Goal: Information Seeking & Learning: Check status

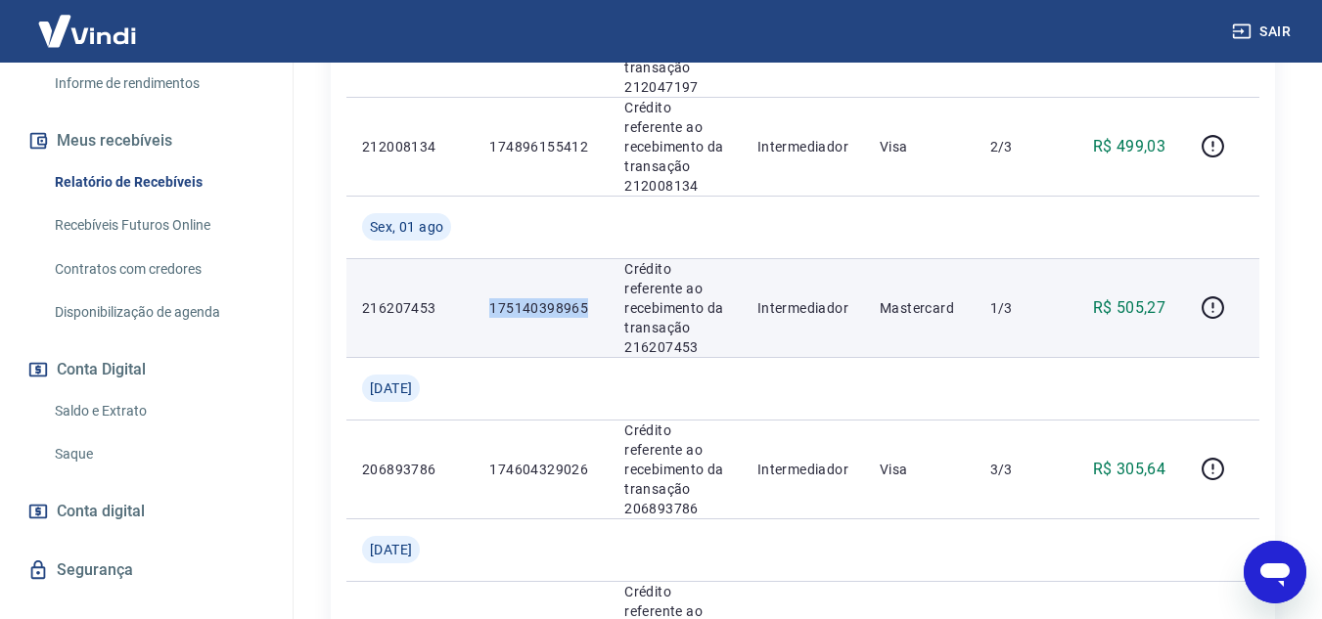
scroll to position [754, 0]
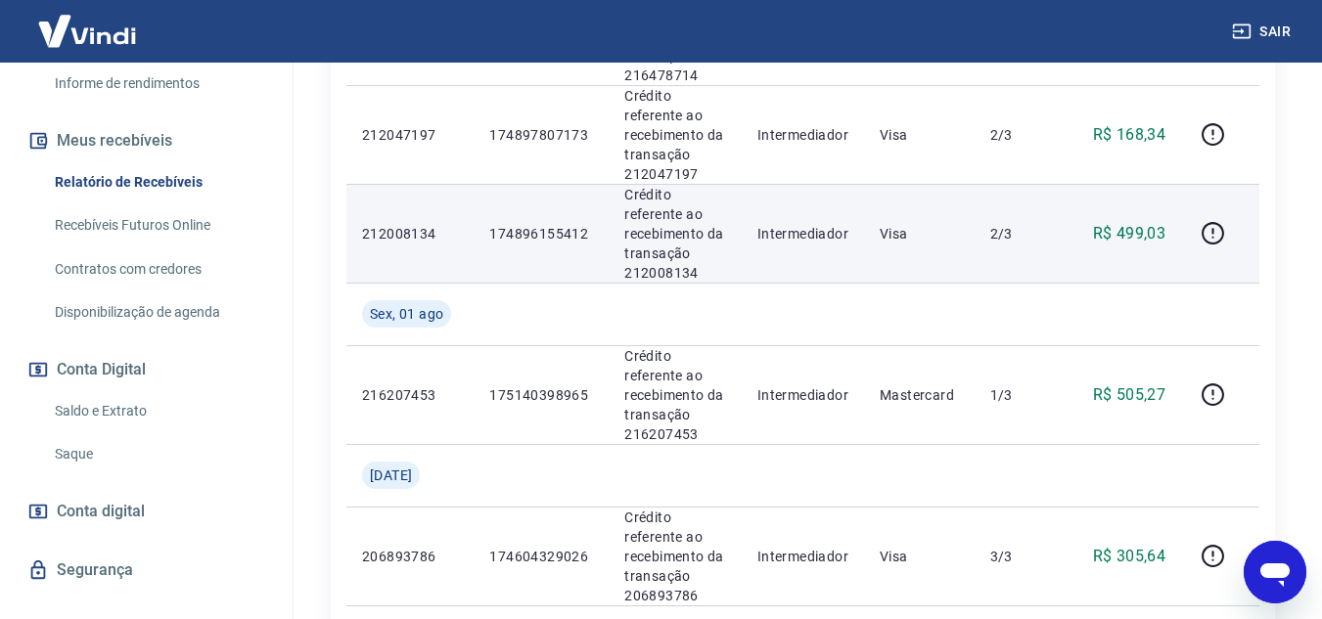
click at [556, 233] on p "174896155412" at bounding box center [541, 234] width 104 height 20
copy p "174896155412"
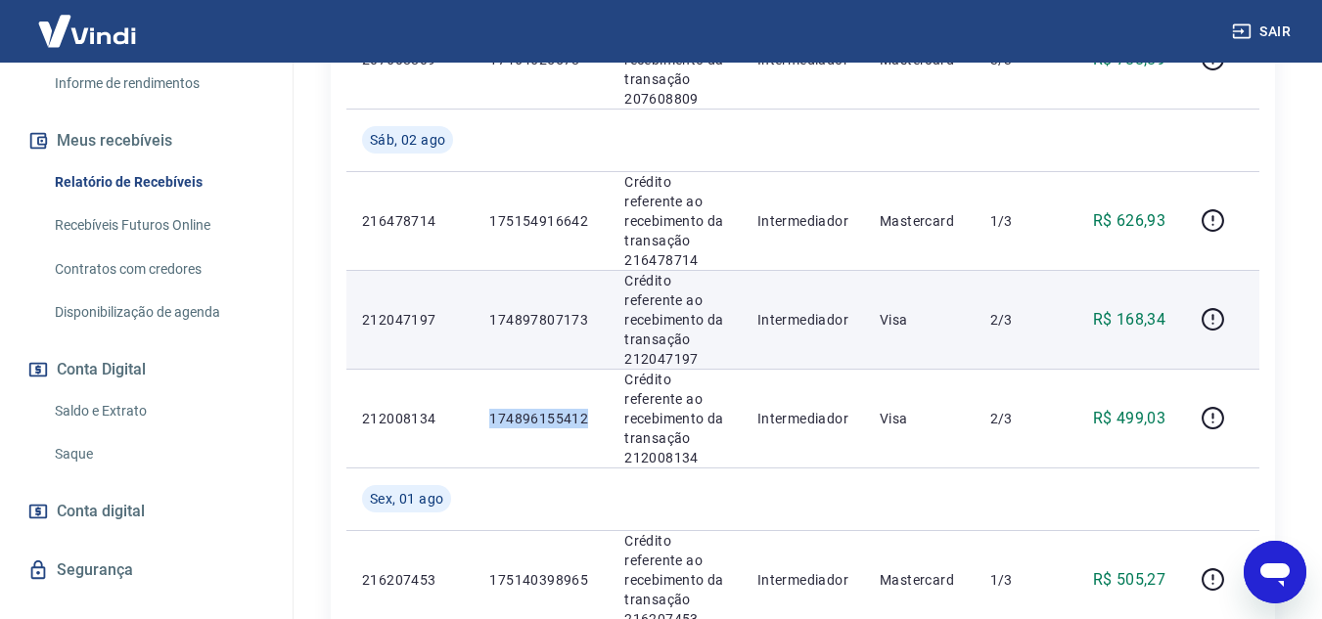
scroll to position [558, 0]
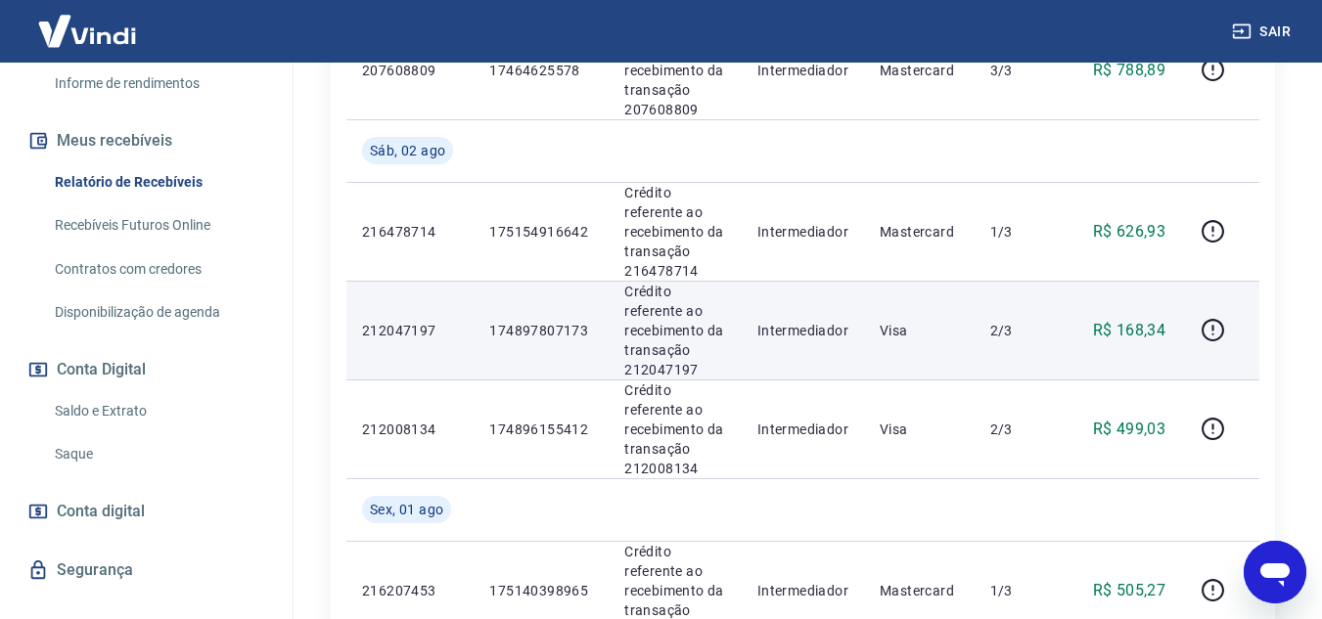
click at [534, 331] on p "174897807173" at bounding box center [541, 331] width 104 height 20
copy p "174897807173"
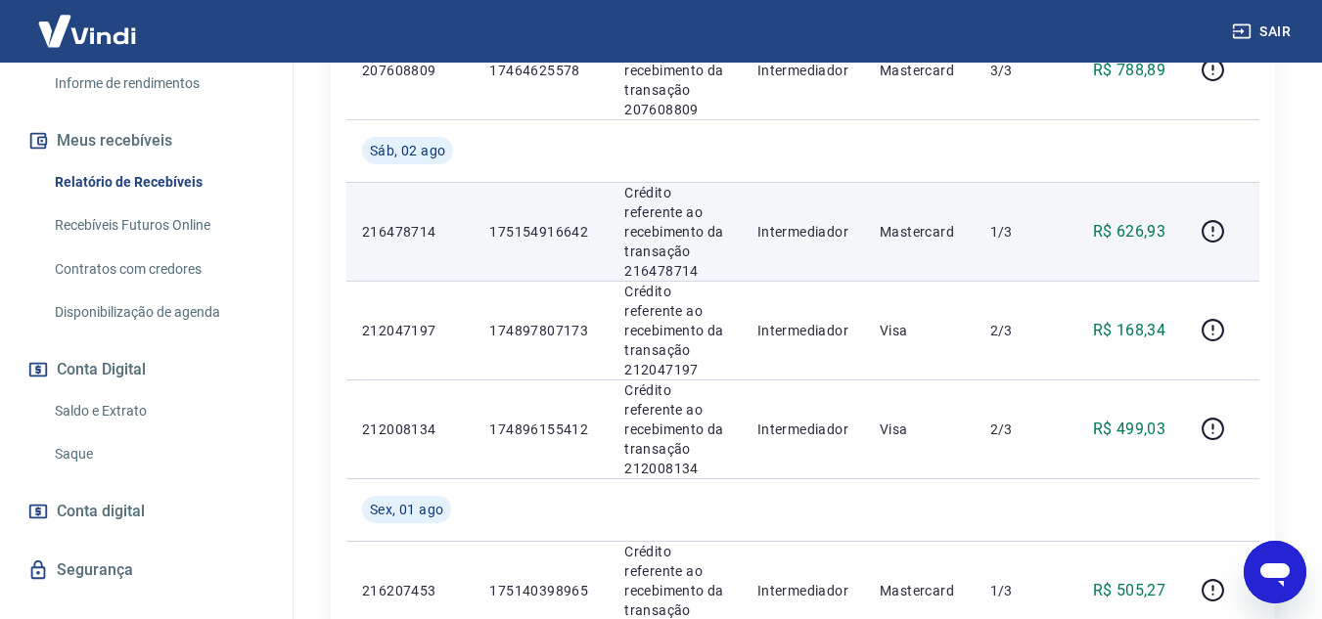
click at [542, 230] on p "175154916642" at bounding box center [541, 232] width 104 height 20
copy p "175154916642"
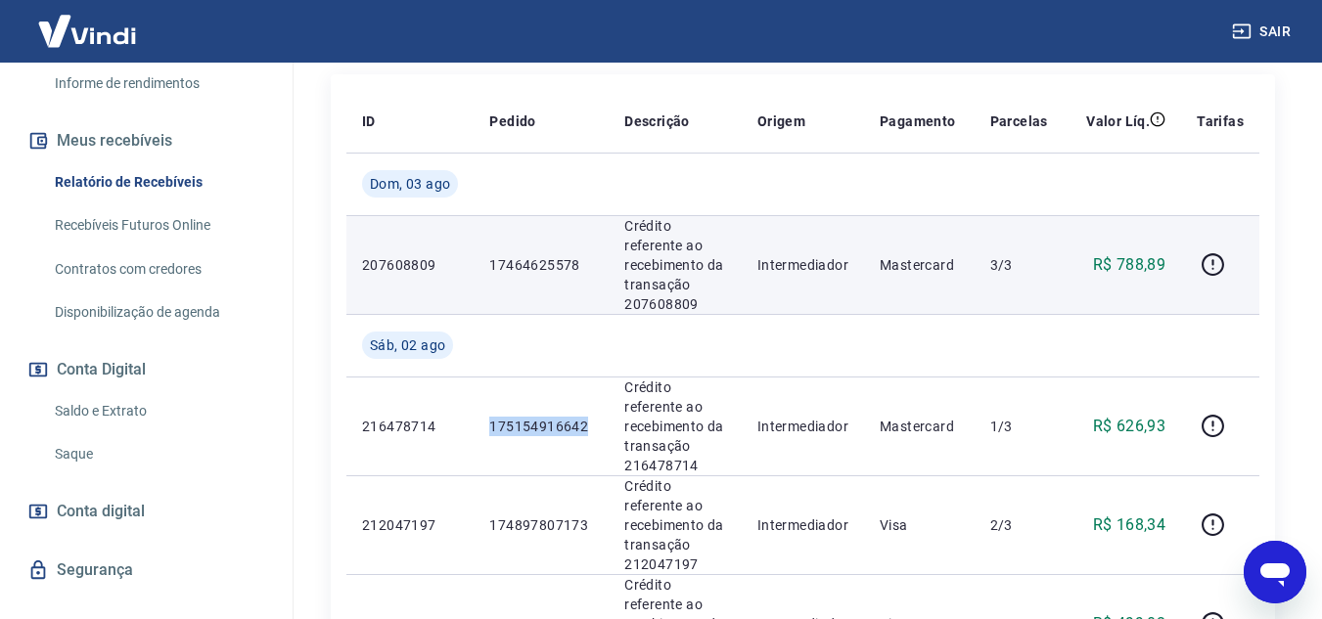
scroll to position [362, 0]
click at [536, 262] on p "17464625578" at bounding box center [541, 266] width 104 height 20
copy p "17464625578"
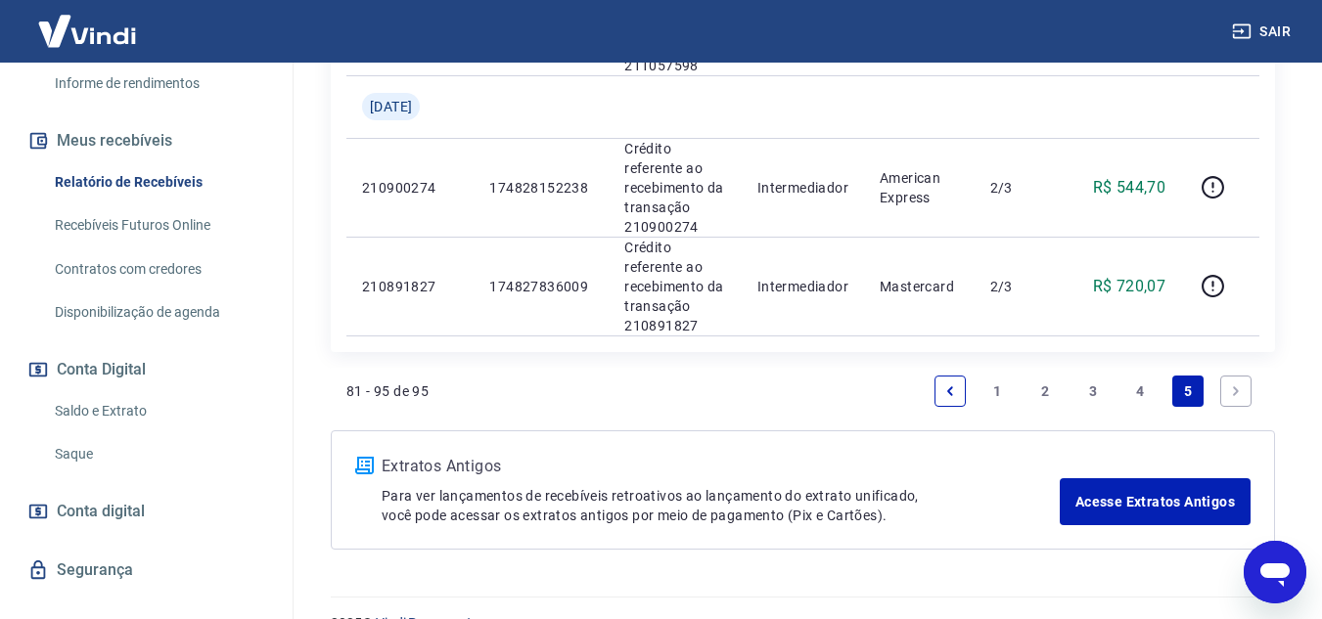
scroll to position [2202, 0]
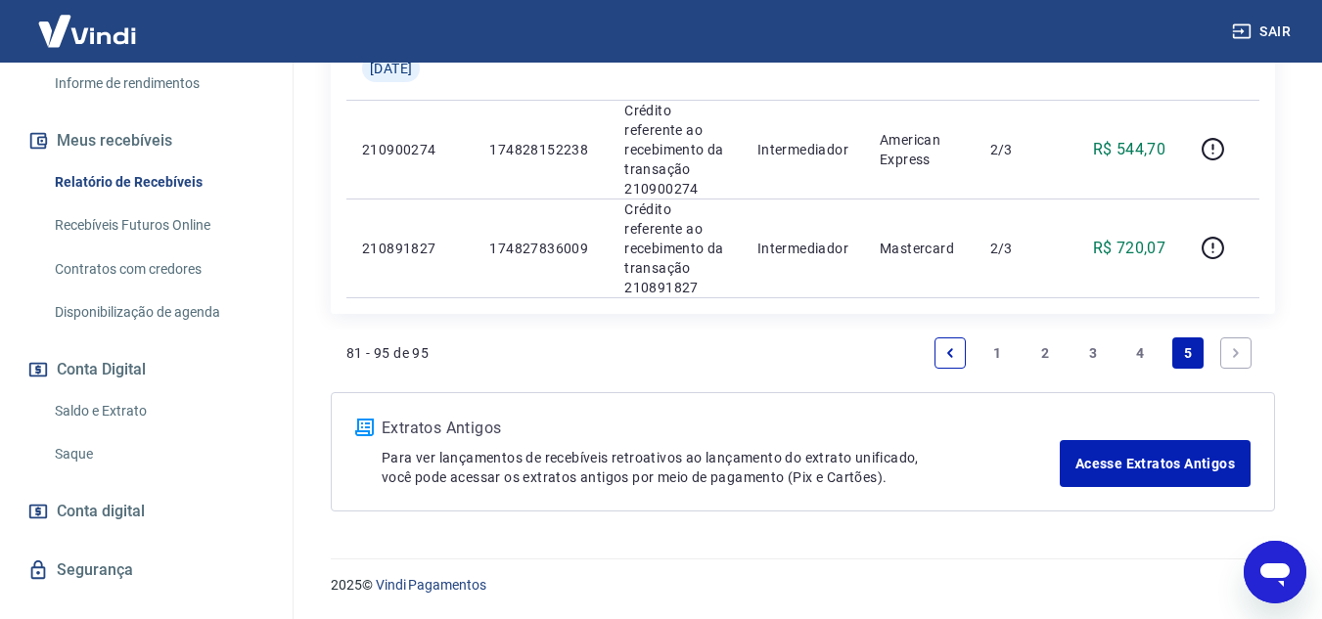
click at [1143, 353] on link "4" at bounding box center [1140, 353] width 31 height 31
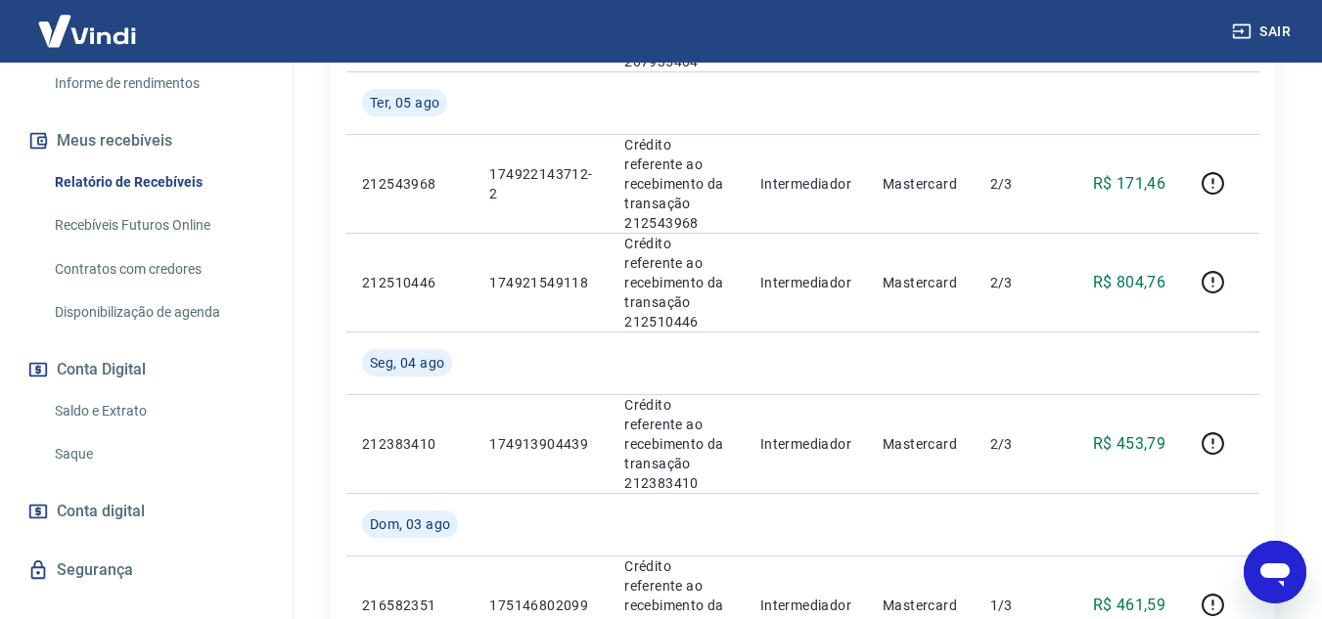
scroll to position [2395, 0]
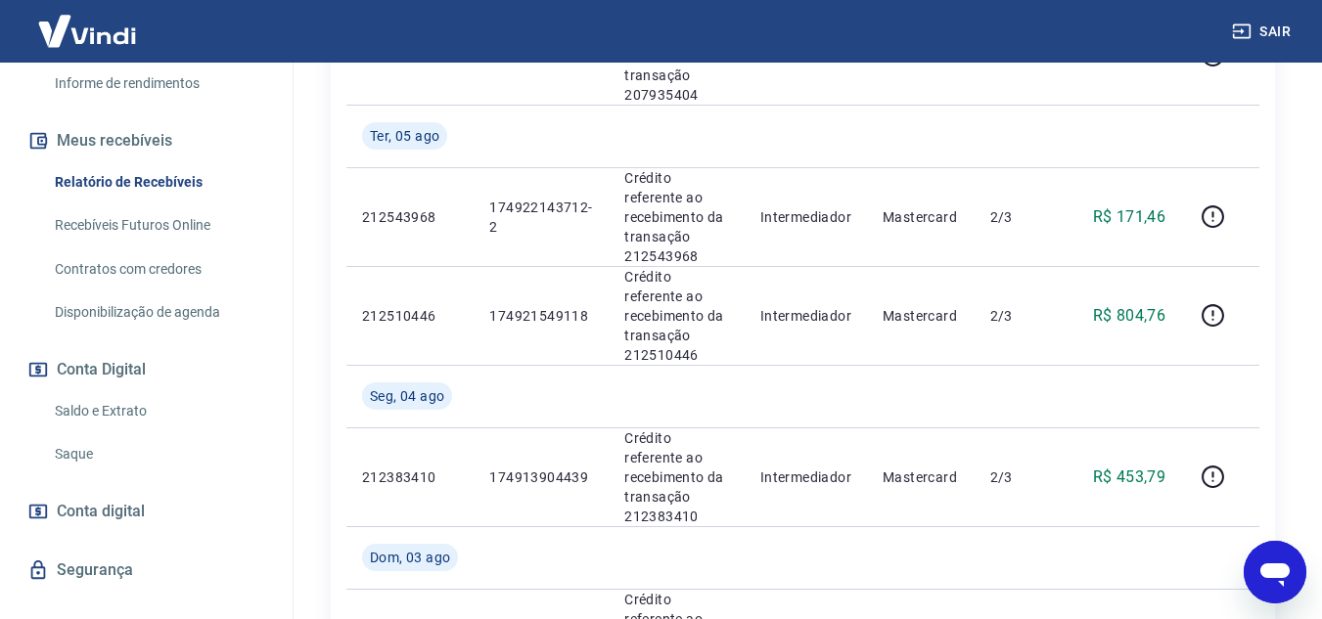
copy p "17490672100"
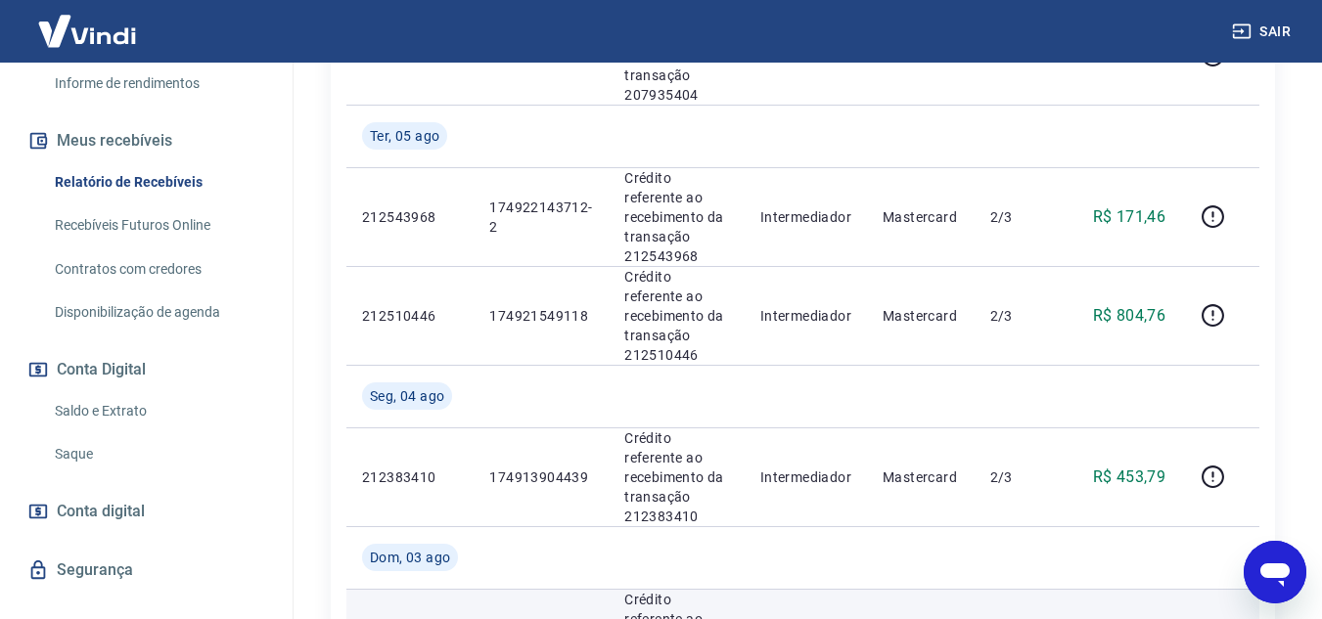
copy p "175146802099"
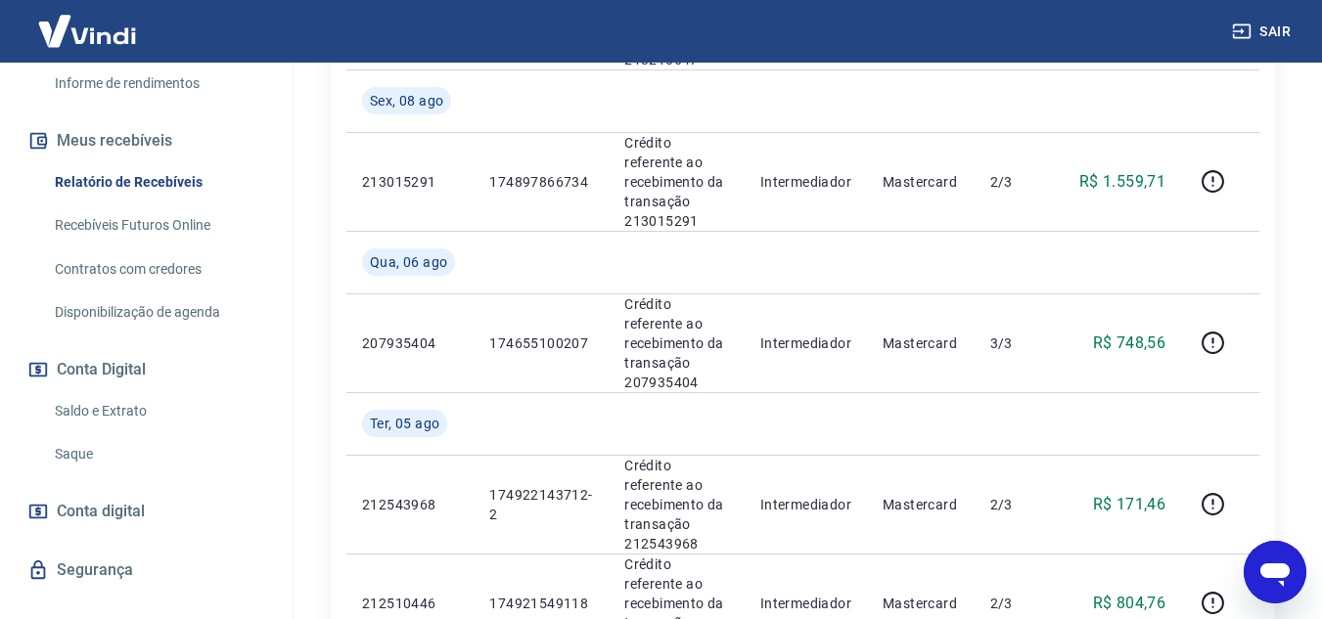
scroll to position [2101, 0]
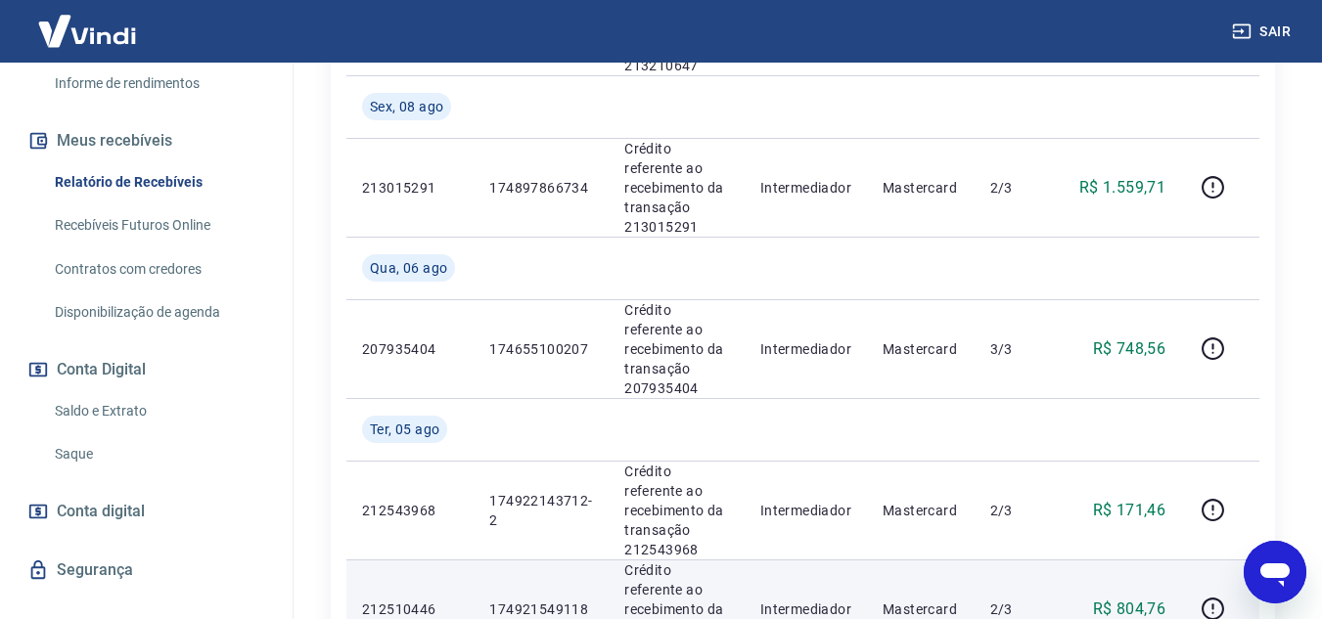
click at [523, 600] on p "174921549118" at bounding box center [541, 610] width 104 height 20
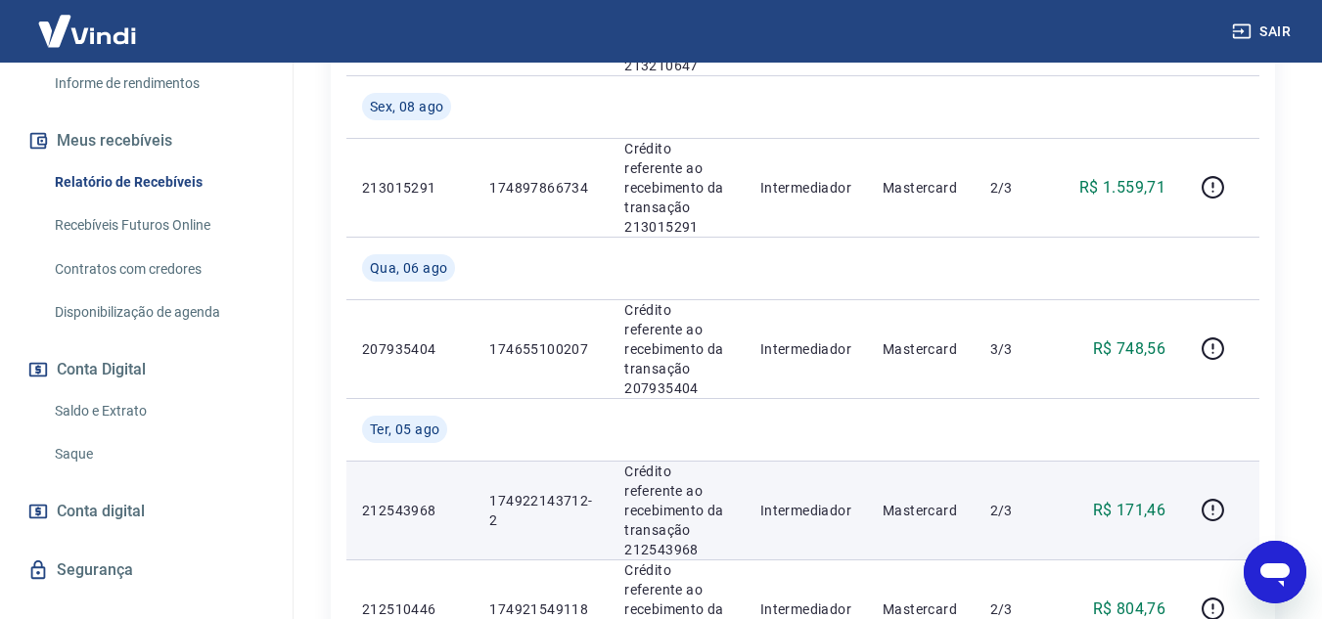
click at [512, 491] on p "174922143712-2" at bounding box center [541, 510] width 104 height 39
click at [465, 461] on td "212543968" at bounding box center [409, 510] width 127 height 99
drag, startPoint x: 473, startPoint y: 192, endPoint x: 542, endPoint y: 210, distance: 71.9
click at [542, 461] on tr "212543968 174922143712-2 Crédito referente ao recebimento da transação 21254396…" at bounding box center [802, 510] width 913 height 99
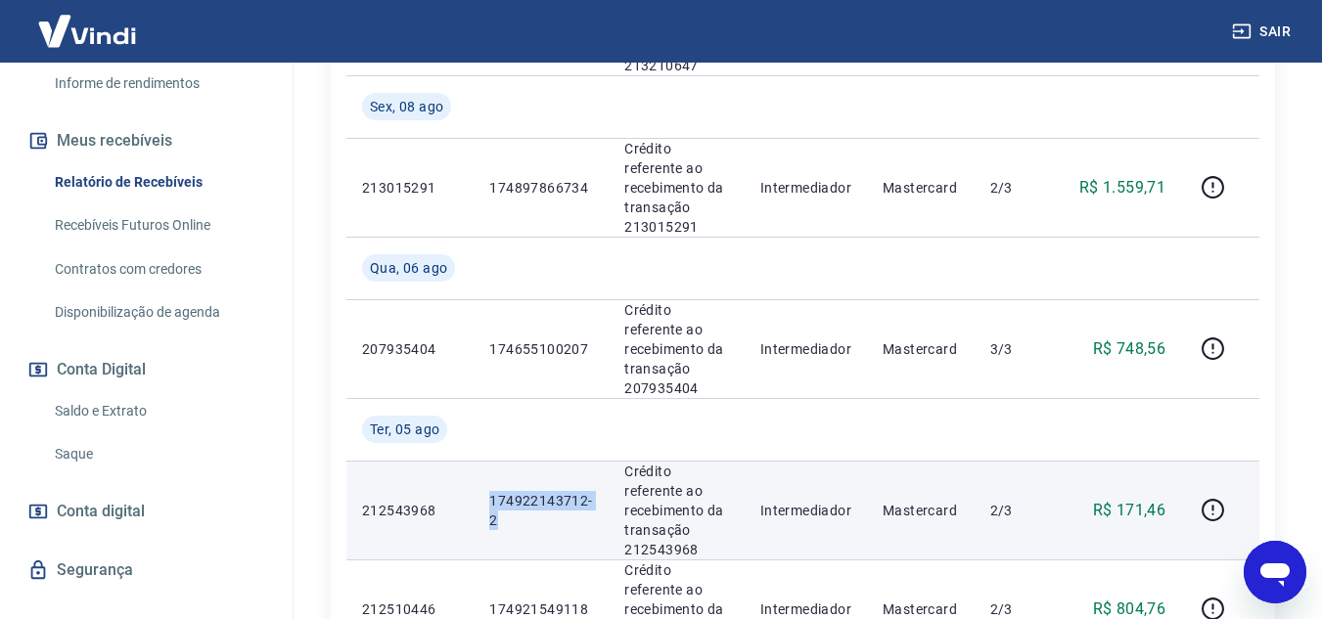
click at [509, 491] on p "174922143712-2" at bounding box center [541, 510] width 104 height 39
drag, startPoint x: 485, startPoint y: 199, endPoint x: 536, endPoint y: 206, distance: 51.5
click at [536, 461] on td "174922143712-2" at bounding box center [541, 510] width 135 height 99
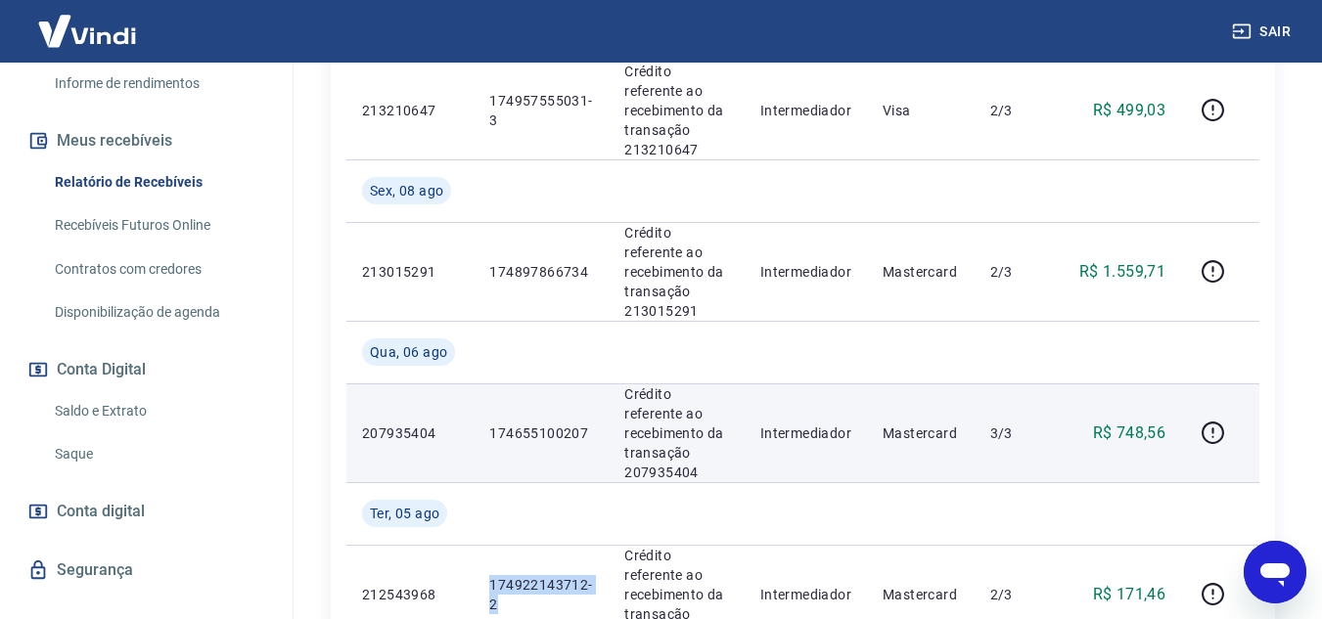
scroll to position [1905, 0]
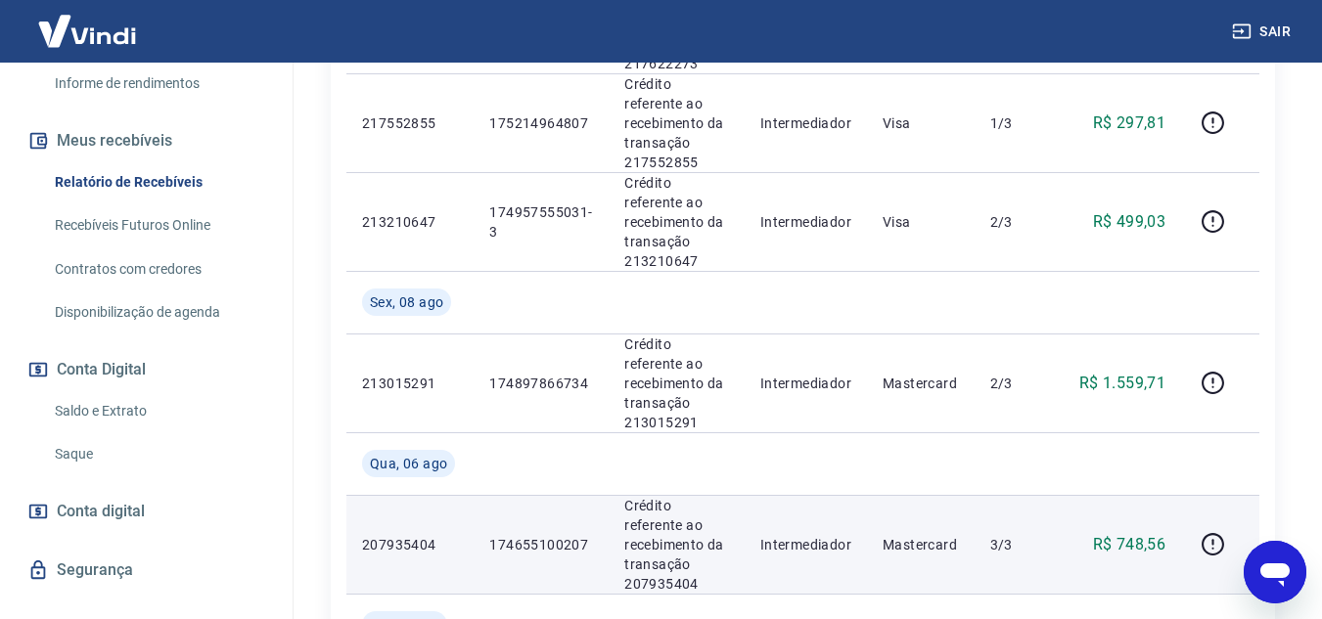
click at [535, 535] on p "174655100207" at bounding box center [541, 545] width 104 height 20
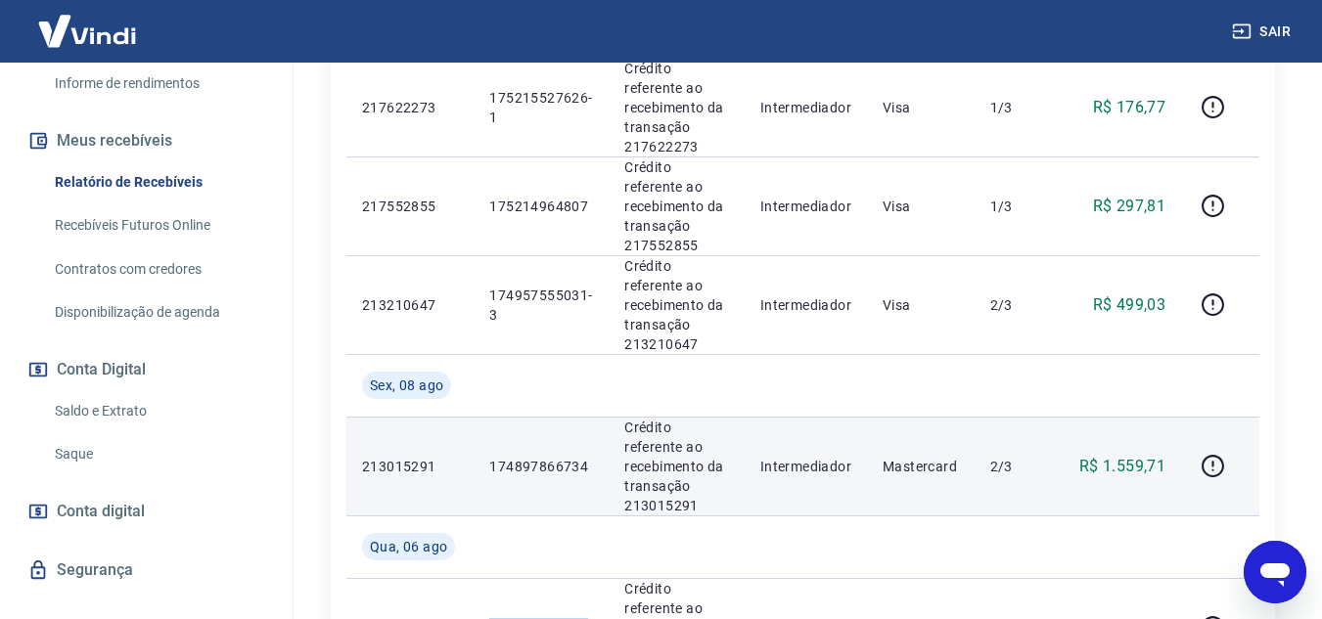
scroll to position [1612, 0]
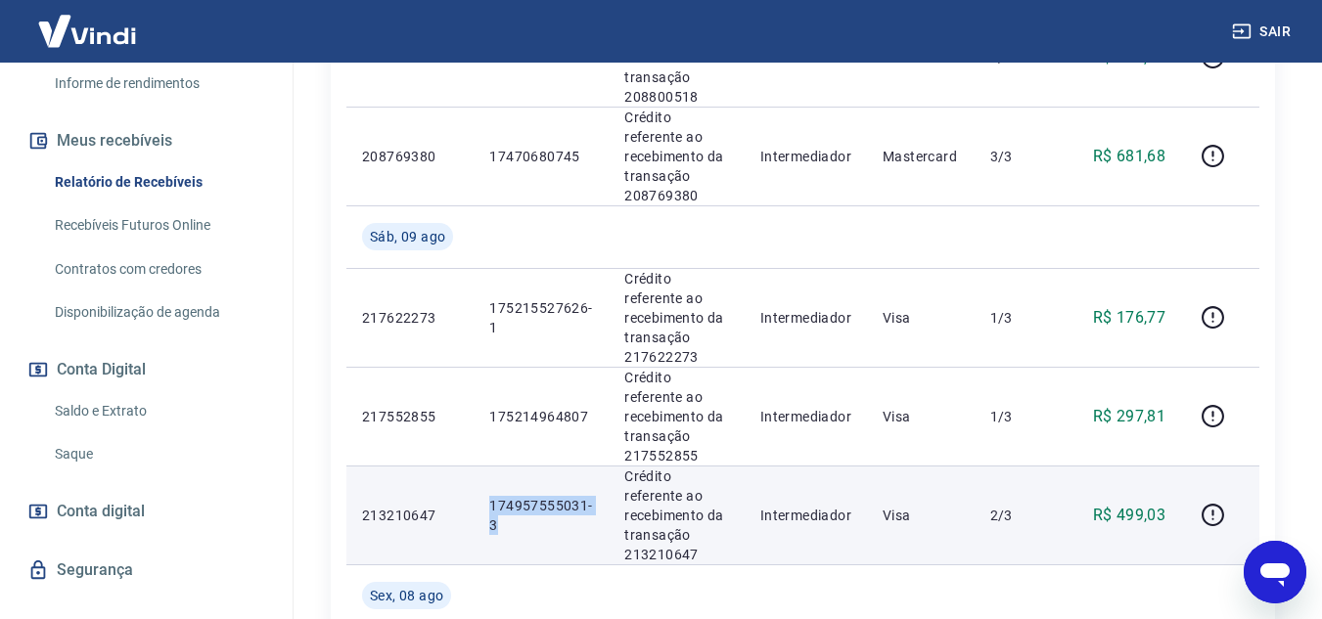
drag, startPoint x: 483, startPoint y: 252, endPoint x: 544, endPoint y: 274, distance: 64.4
click at [544, 466] on td "174957555031-3" at bounding box center [541, 515] width 135 height 99
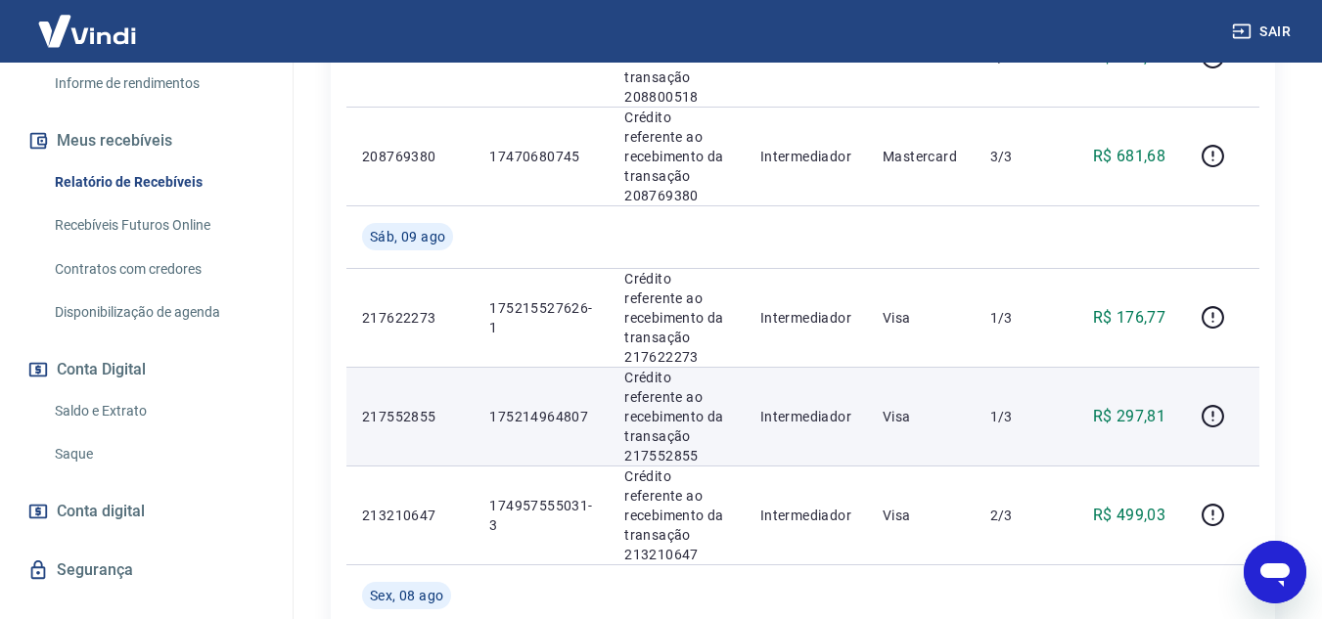
click at [527, 407] on p "175214964807" at bounding box center [541, 417] width 104 height 20
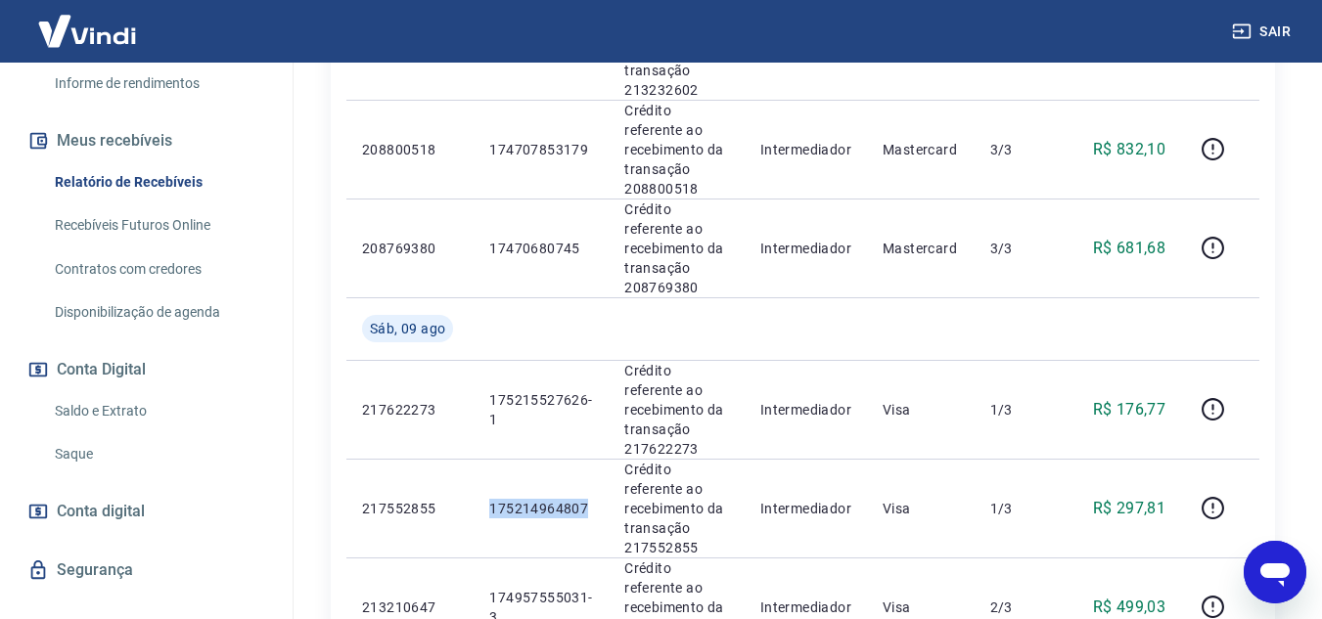
scroll to position [1416, 0]
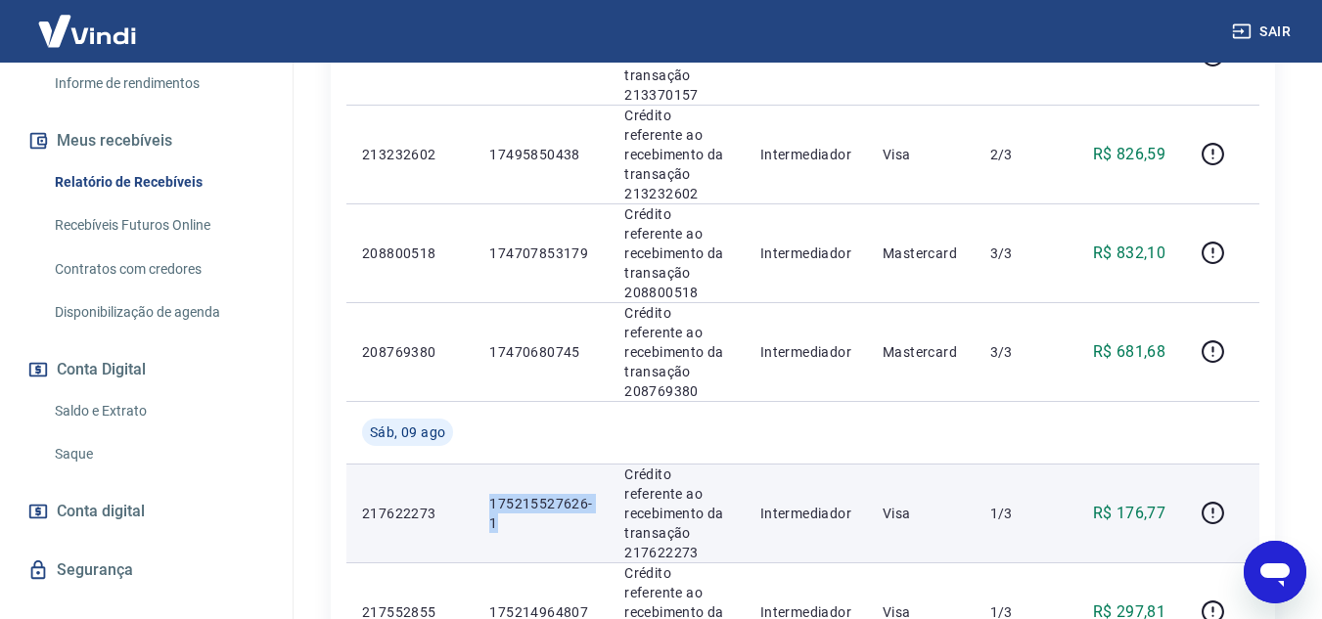
drag, startPoint x: 487, startPoint y: 295, endPoint x: 555, endPoint y: 310, distance: 69.3
click at [555, 464] on td "175215527626-1" at bounding box center [541, 513] width 135 height 99
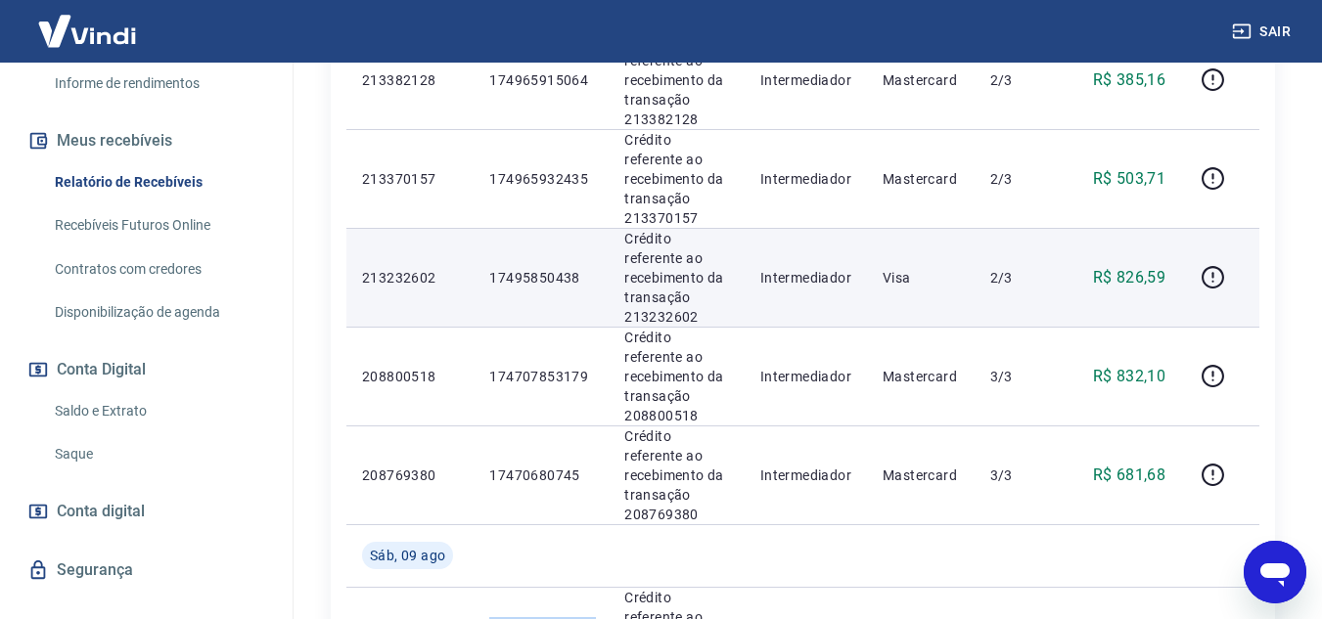
scroll to position [1122, 0]
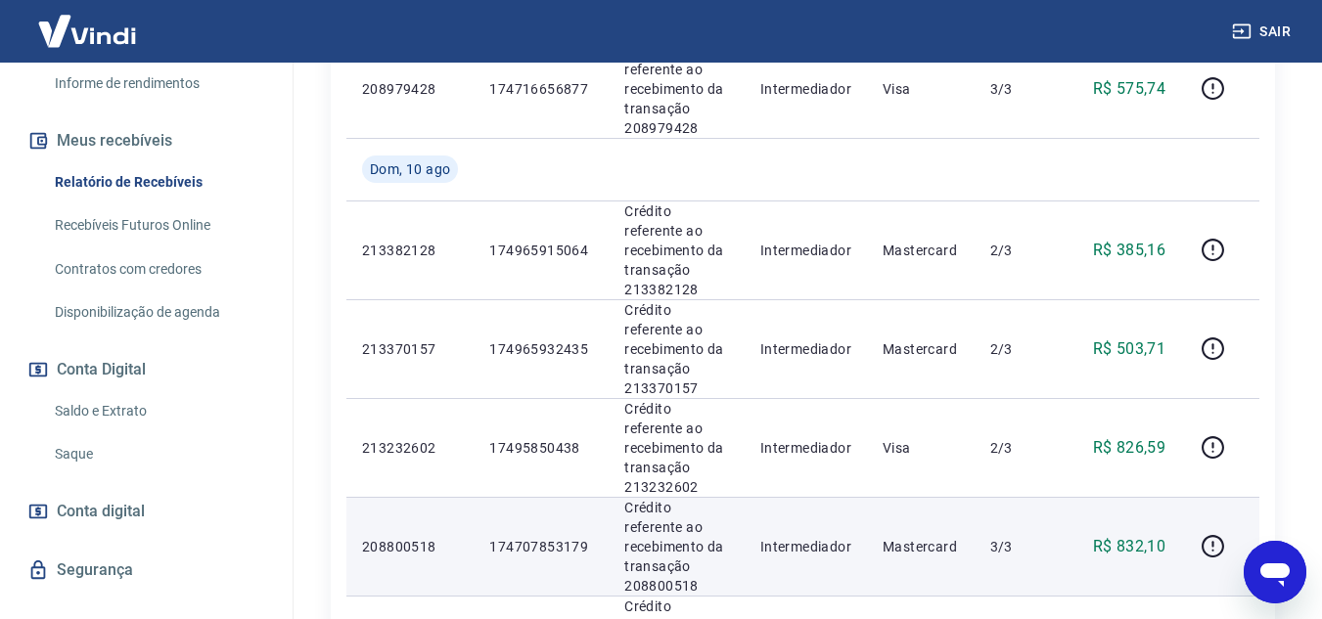
click at [530, 537] on p "174707853179" at bounding box center [541, 547] width 104 height 20
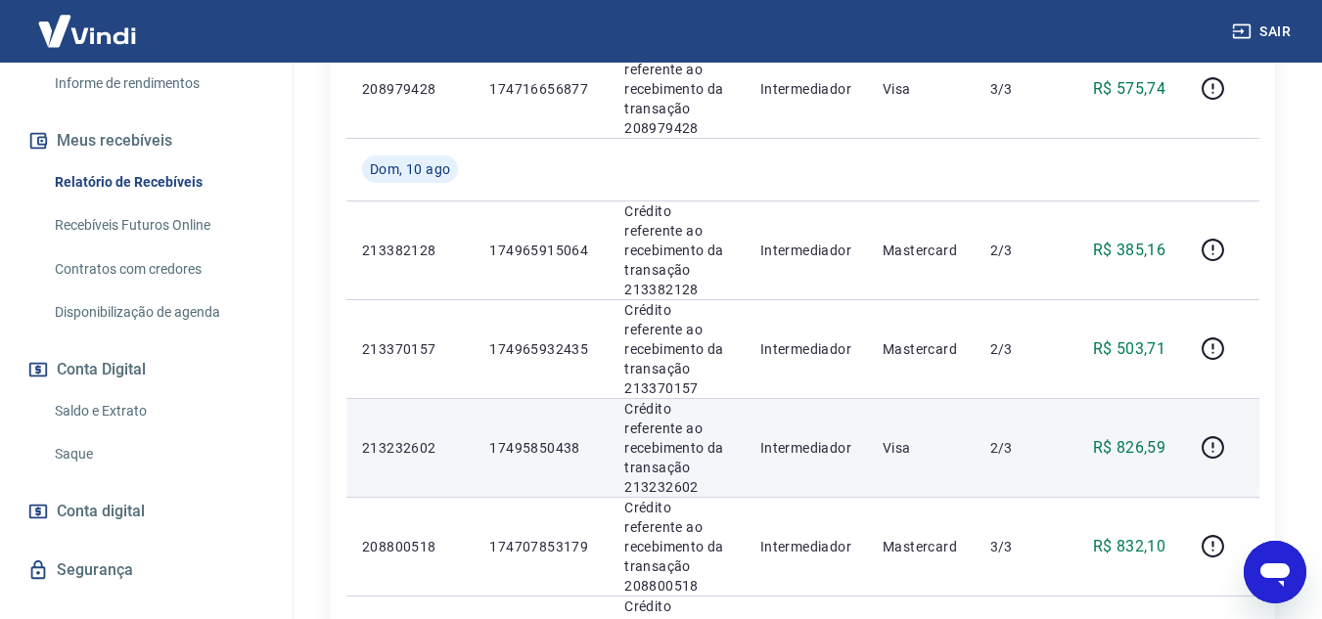
click at [545, 438] on p "17495850438" at bounding box center [541, 448] width 104 height 20
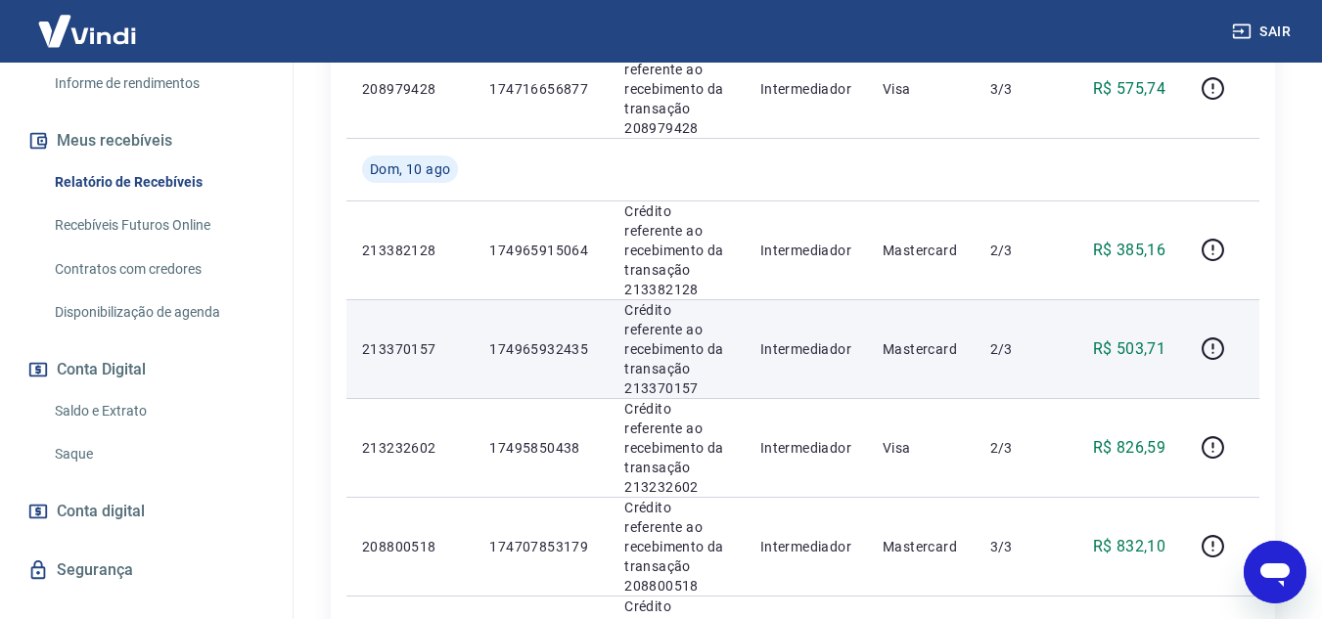
click at [527, 340] on p "174965932435" at bounding box center [541, 350] width 104 height 20
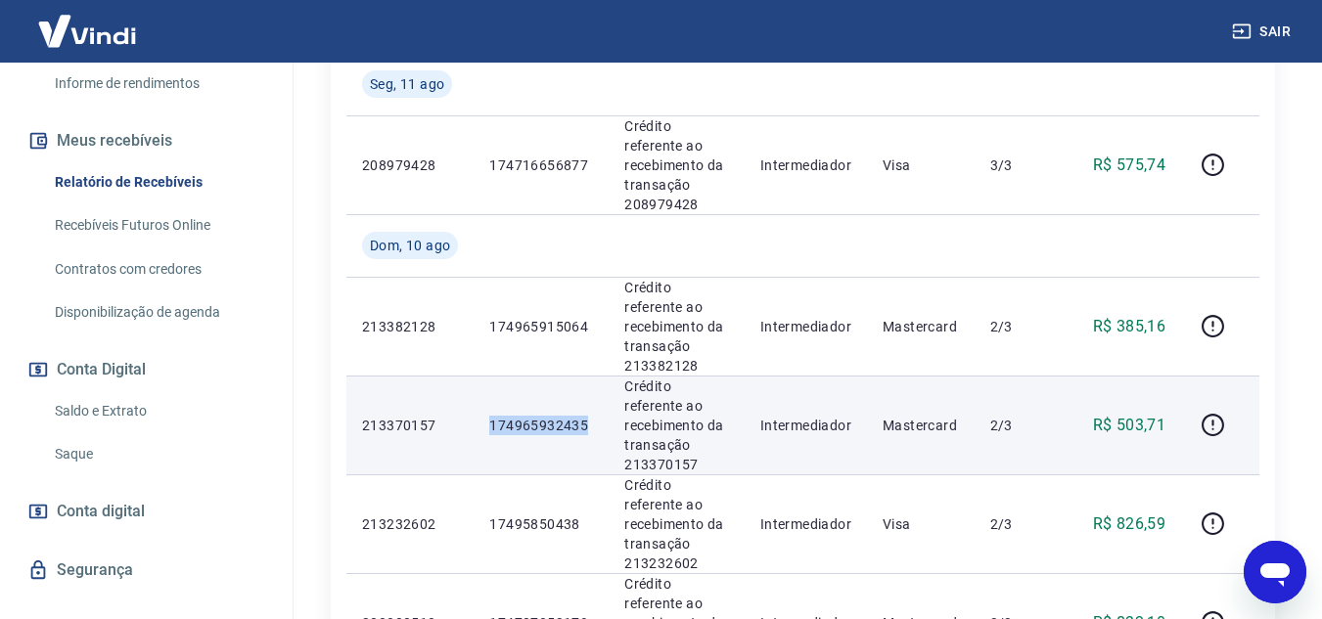
scroll to position [1025, 0]
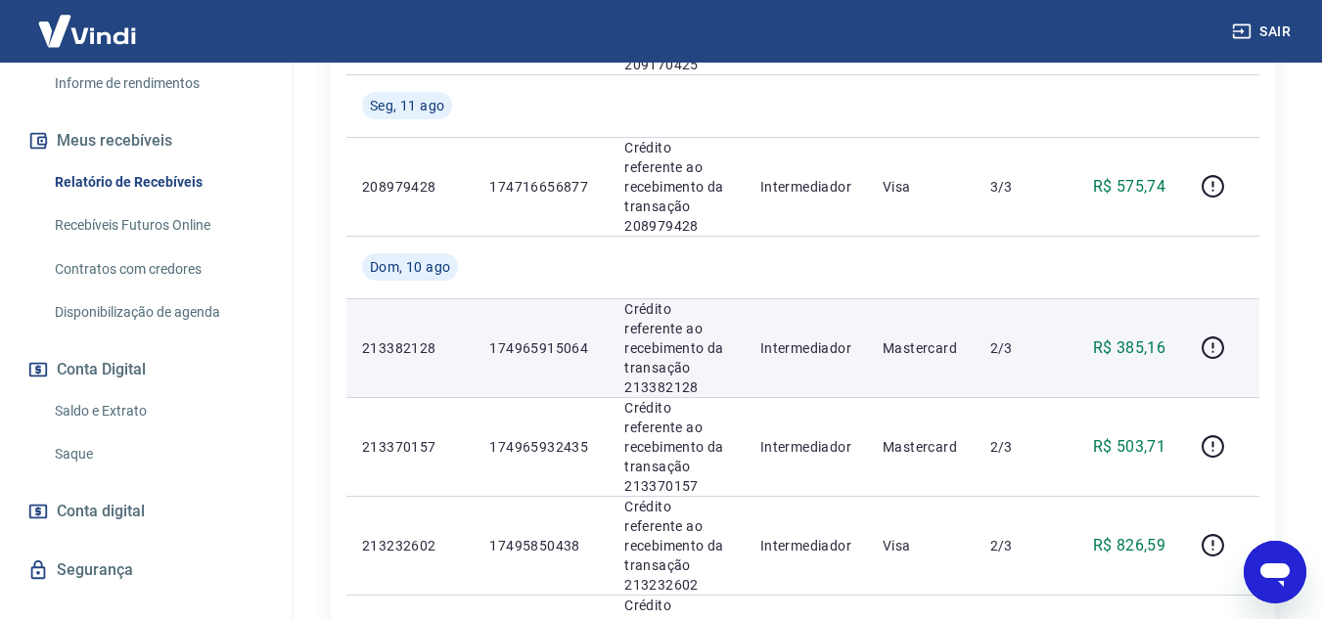
click at [527, 339] on p "174965915064" at bounding box center [541, 349] width 104 height 20
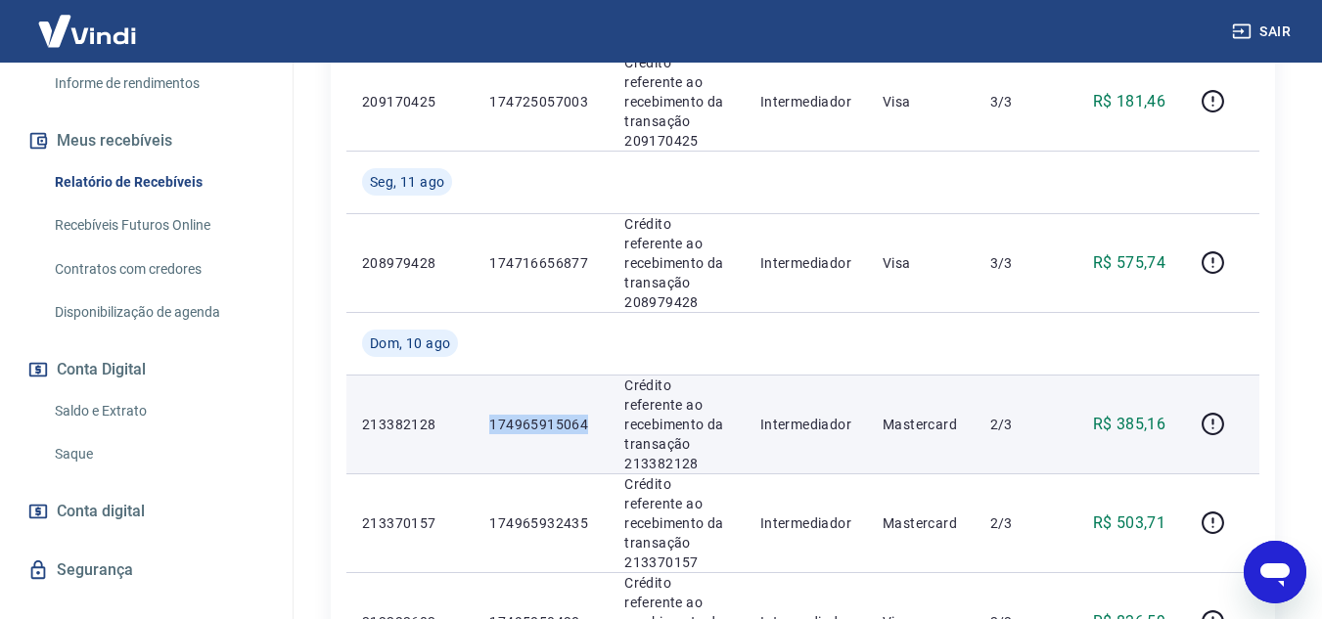
scroll to position [829, 0]
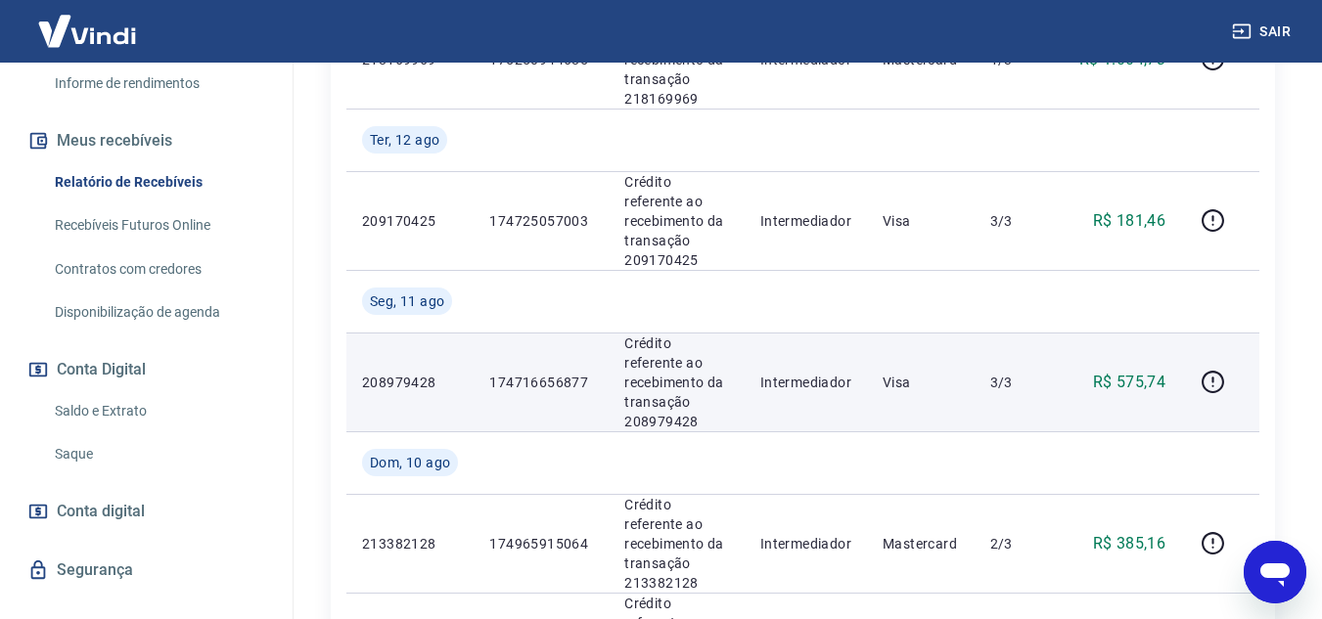
click at [537, 373] on p "174716656877" at bounding box center [541, 383] width 104 height 20
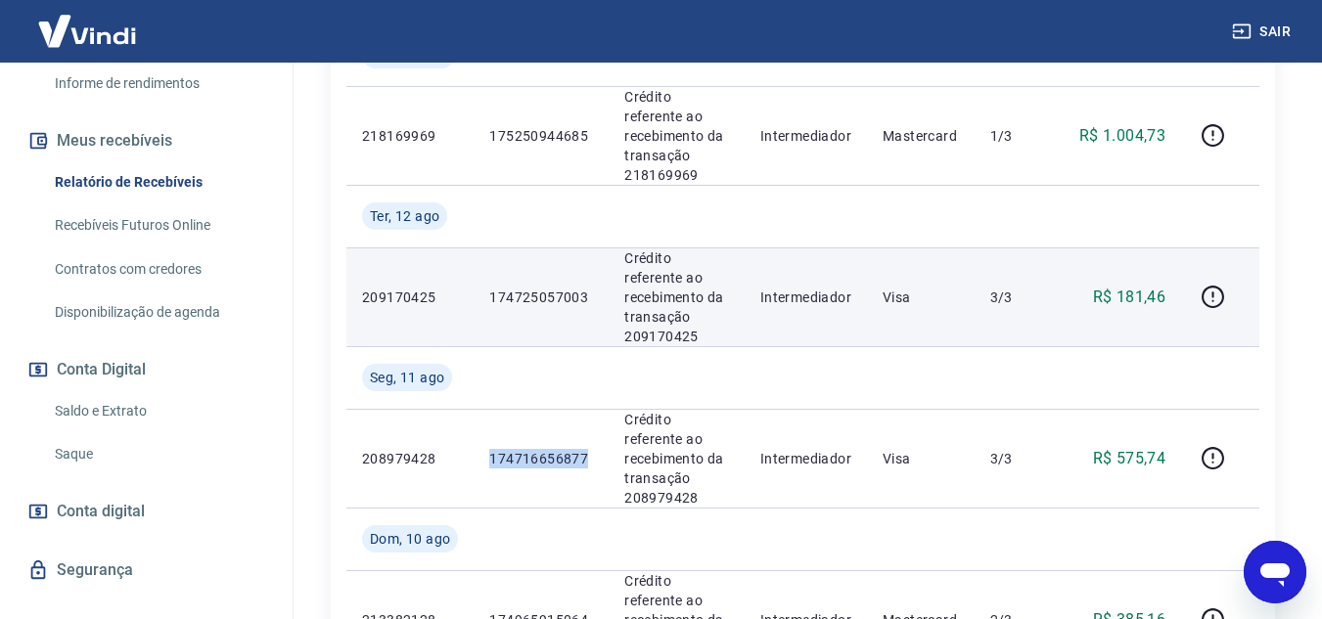
scroll to position [731, 0]
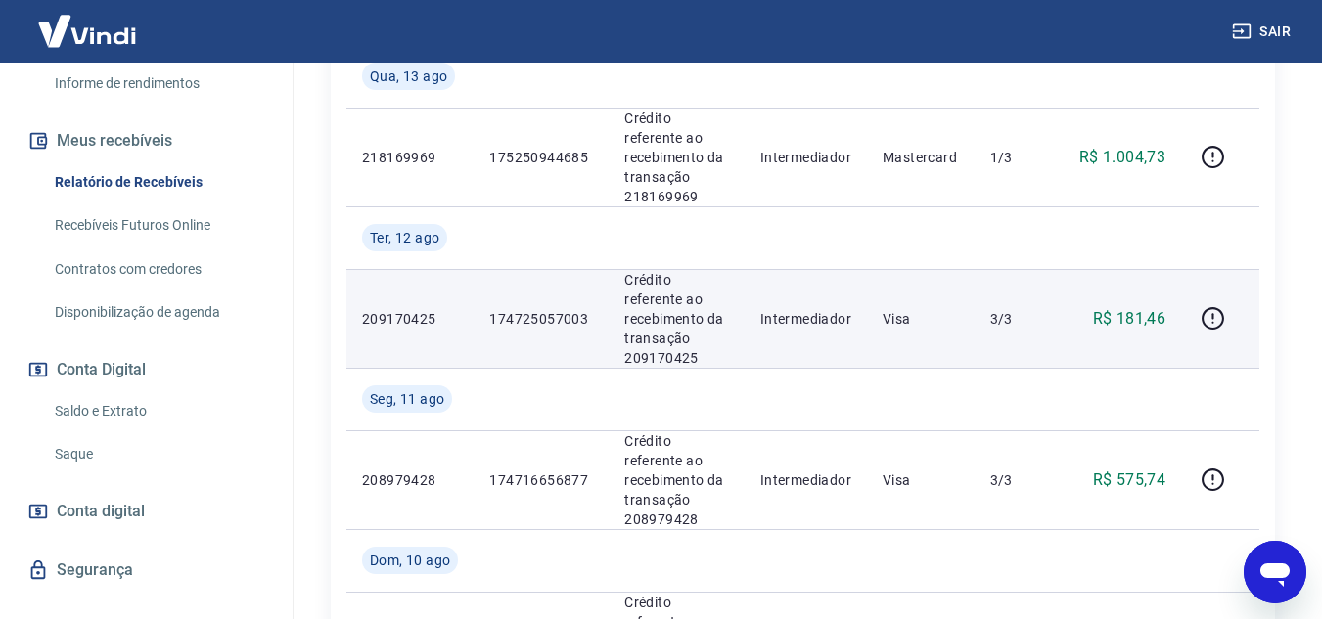
click at [541, 309] on p "174725057003" at bounding box center [541, 319] width 104 height 20
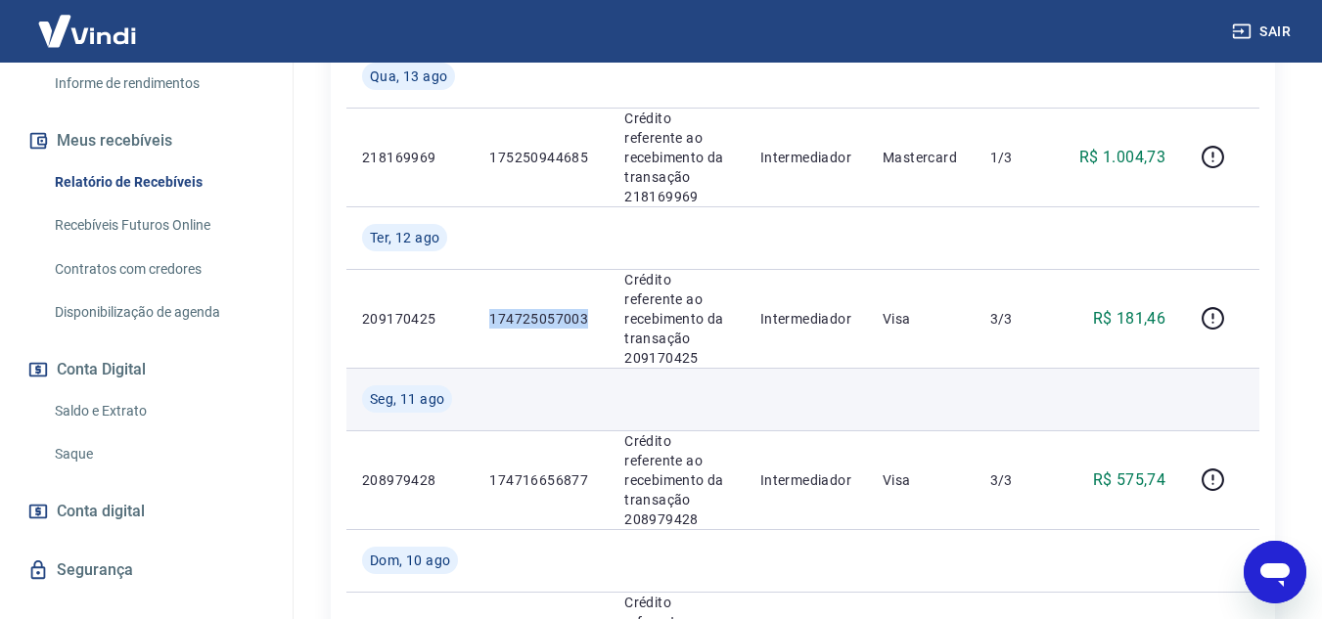
scroll to position [633, 0]
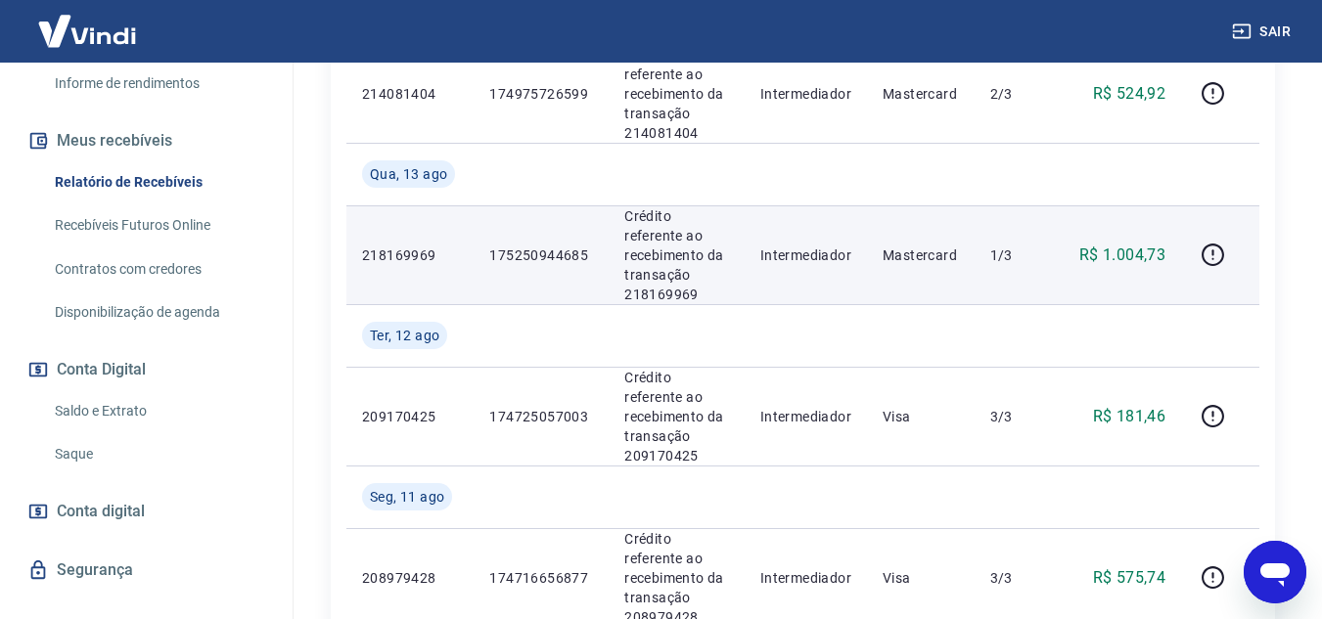
click at [532, 246] on p "175250944685" at bounding box center [541, 256] width 104 height 20
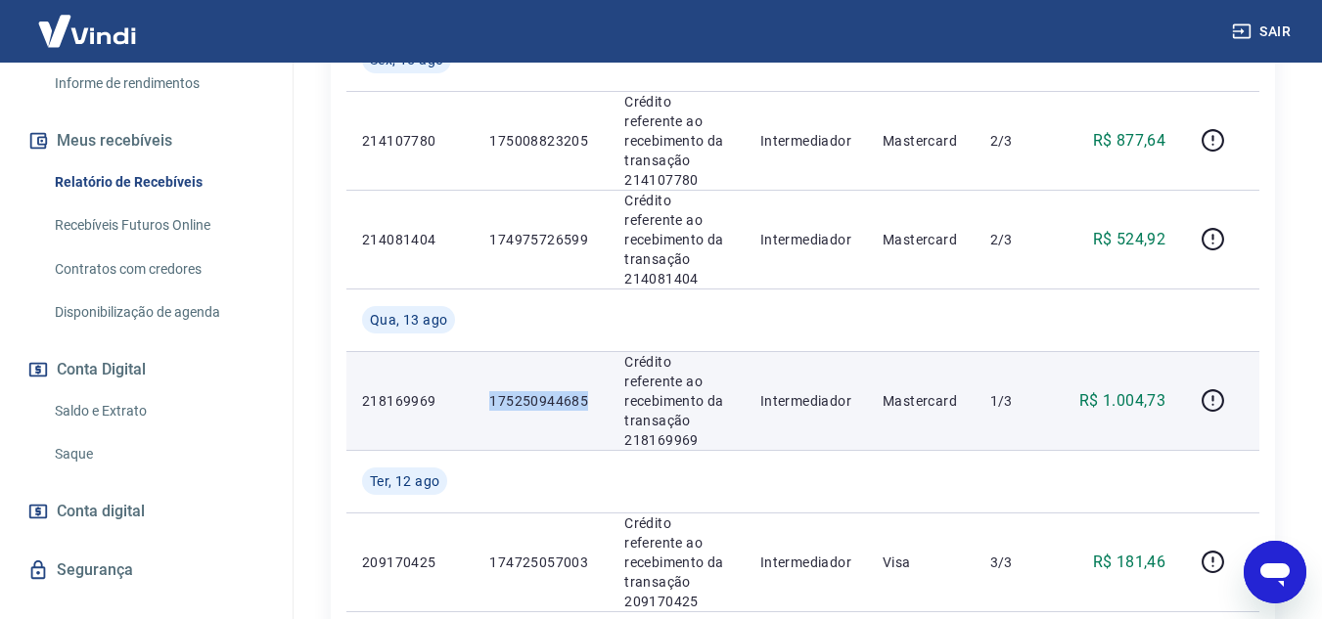
scroll to position [340, 0]
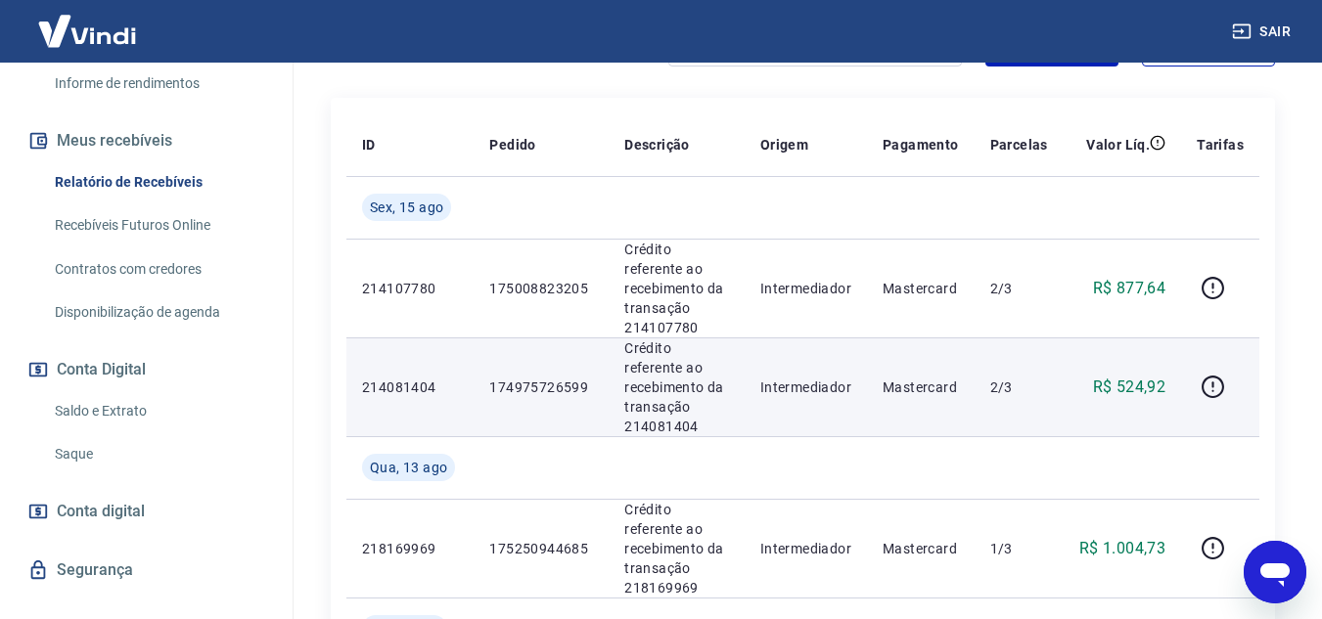
click at [542, 378] on p "174975726599" at bounding box center [541, 388] width 104 height 20
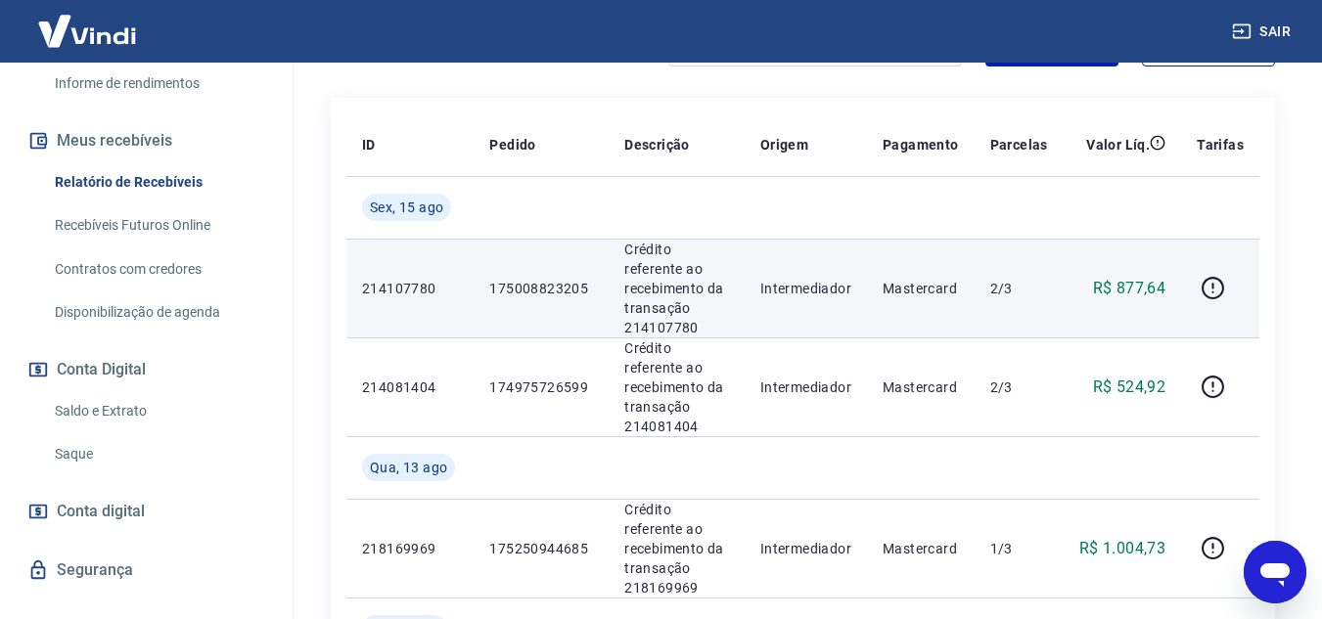
click at [553, 279] on p "175008823205" at bounding box center [541, 289] width 104 height 20
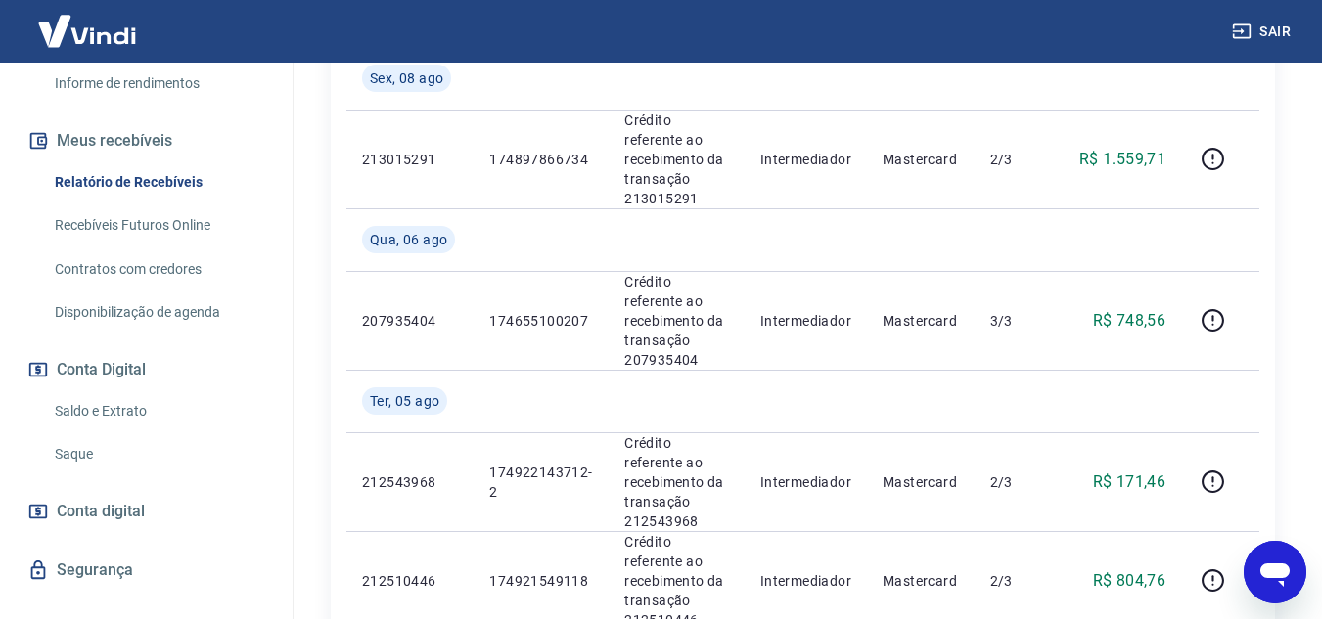
scroll to position [2492, 0]
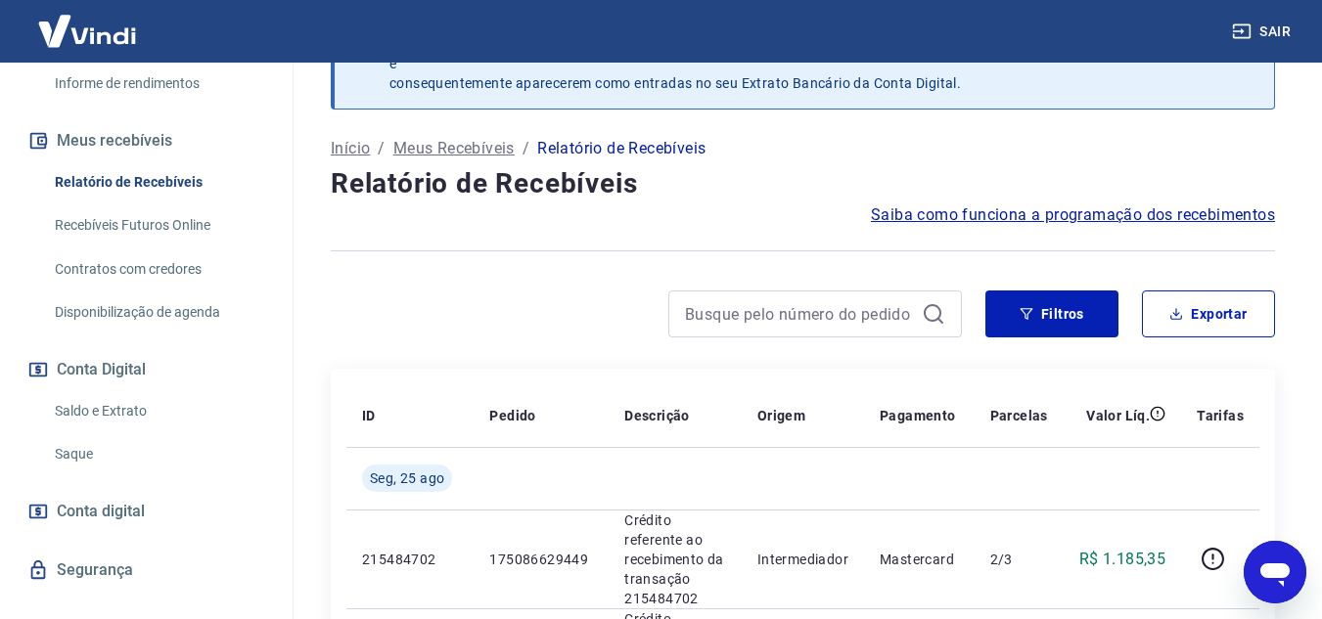
scroll to position [2821, 0]
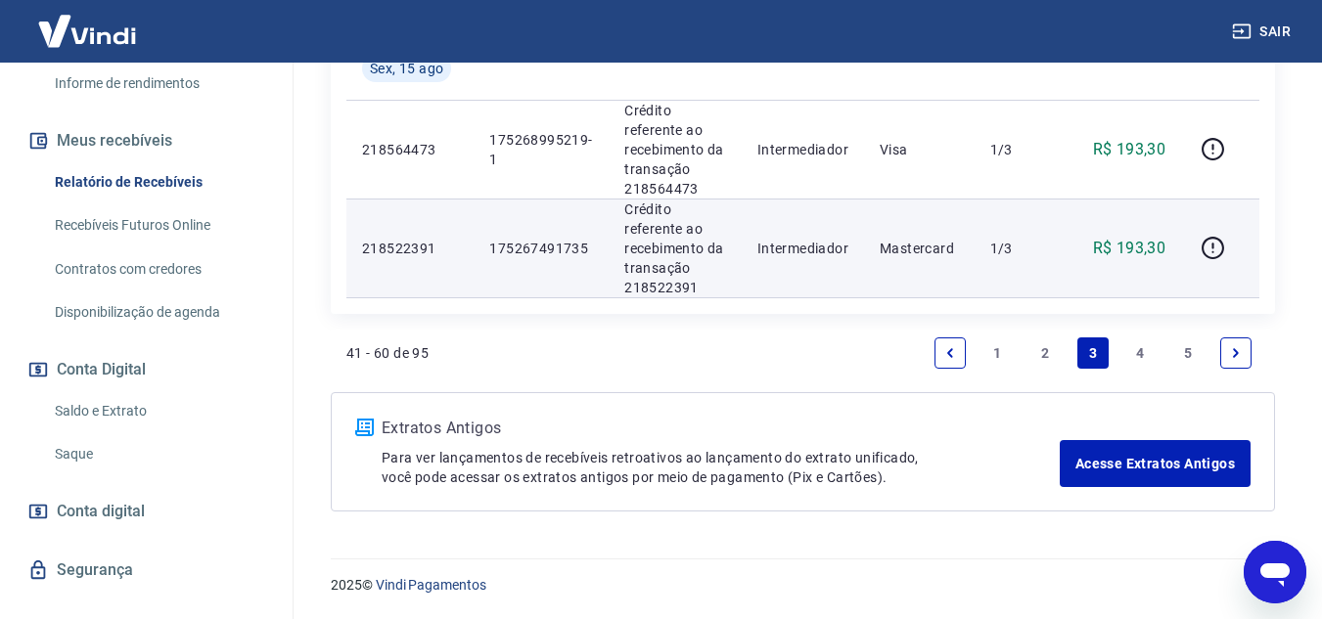
click at [511, 246] on p "175267491735" at bounding box center [541, 249] width 104 height 20
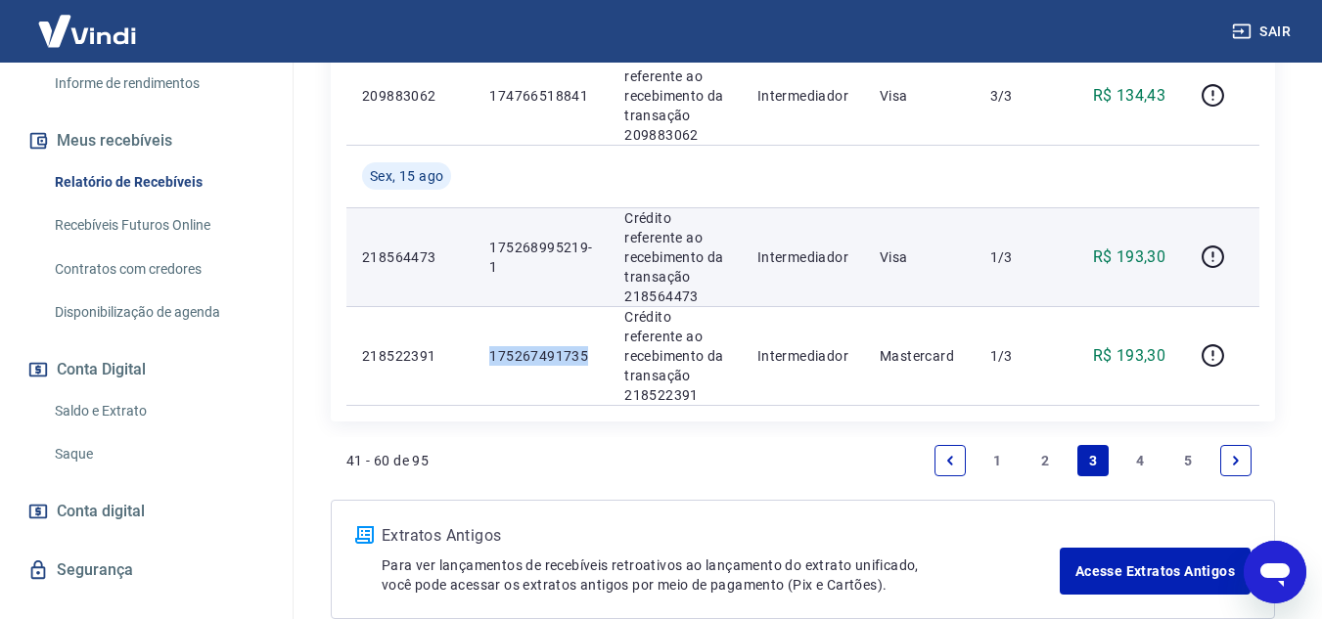
scroll to position [2626, 0]
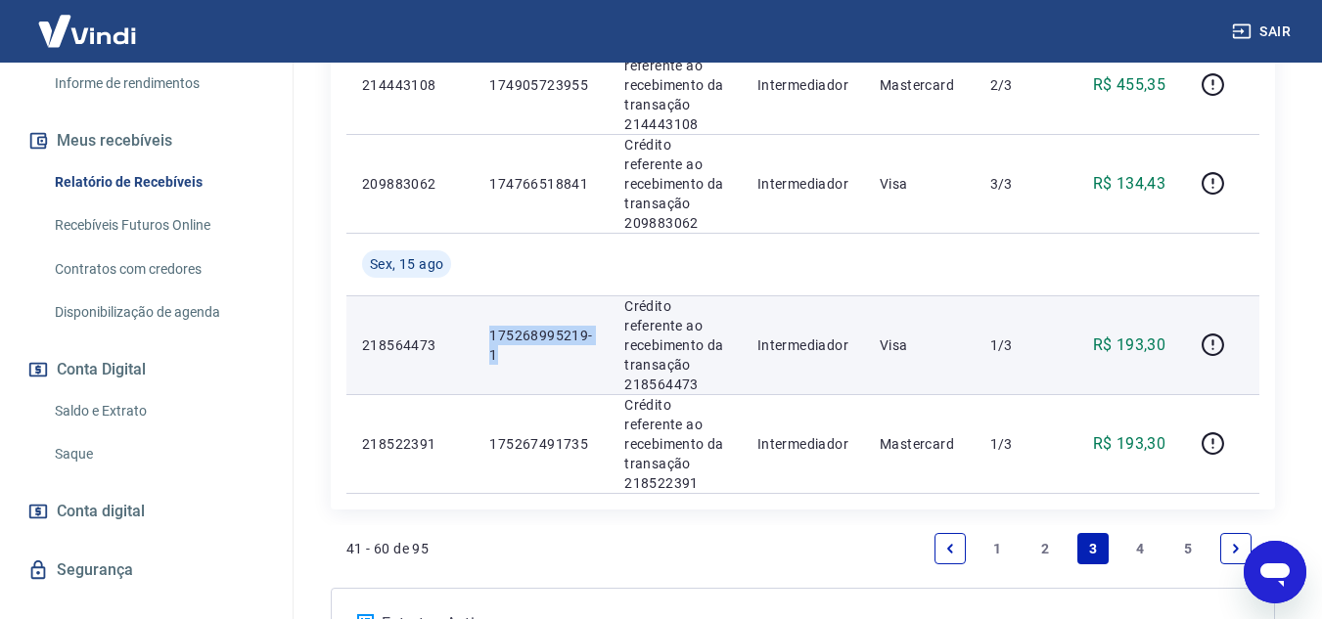
drag, startPoint x: 483, startPoint y: 333, endPoint x: 545, endPoint y: 354, distance: 65.3
click at [545, 354] on td "175268995219-1" at bounding box center [541, 345] width 135 height 99
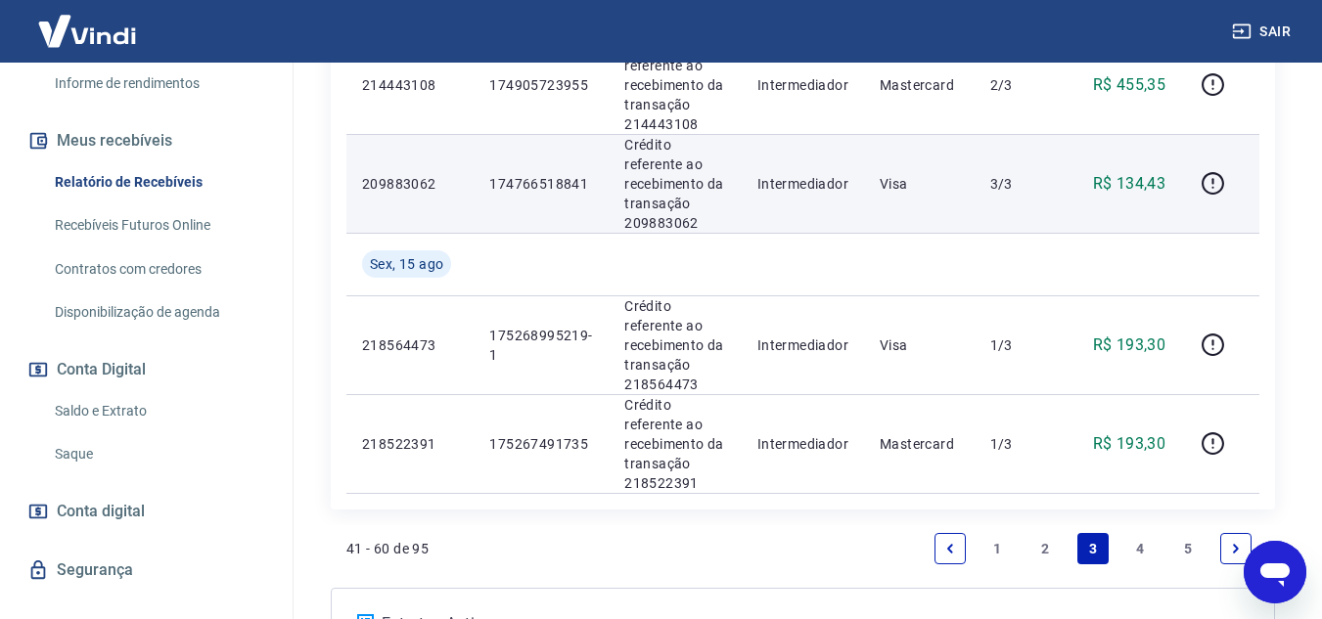
click at [596, 217] on td "174766518841" at bounding box center [541, 183] width 135 height 99
click at [543, 180] on p "174766518841" at bounding box center [541, 184] width 104 height 20
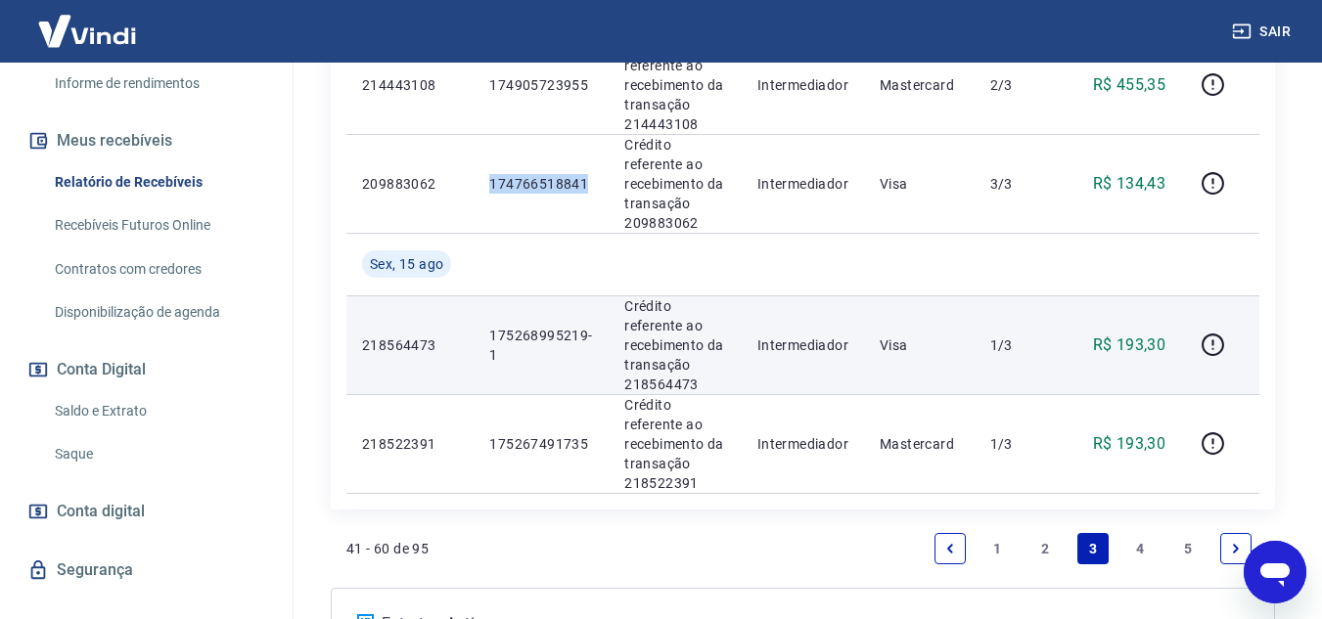
scroll to position [2430, 0]
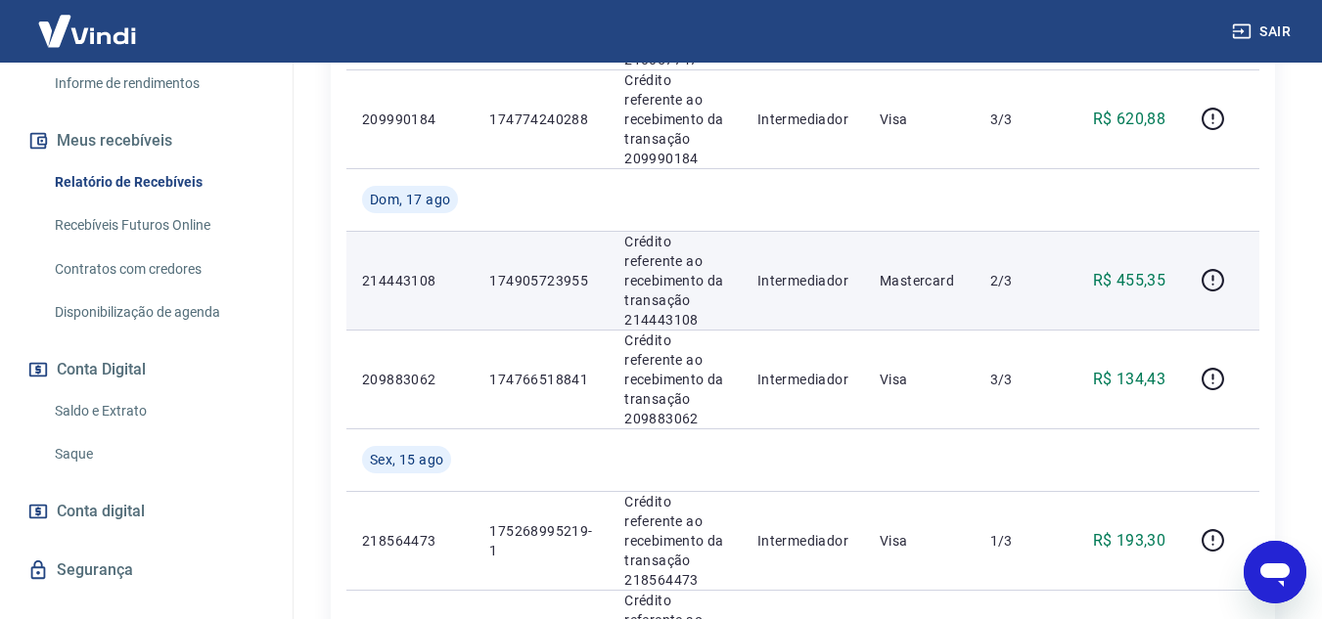
click at [544, 284] on p "174905723955" at bounding box center [541, 281] width 104 height 20
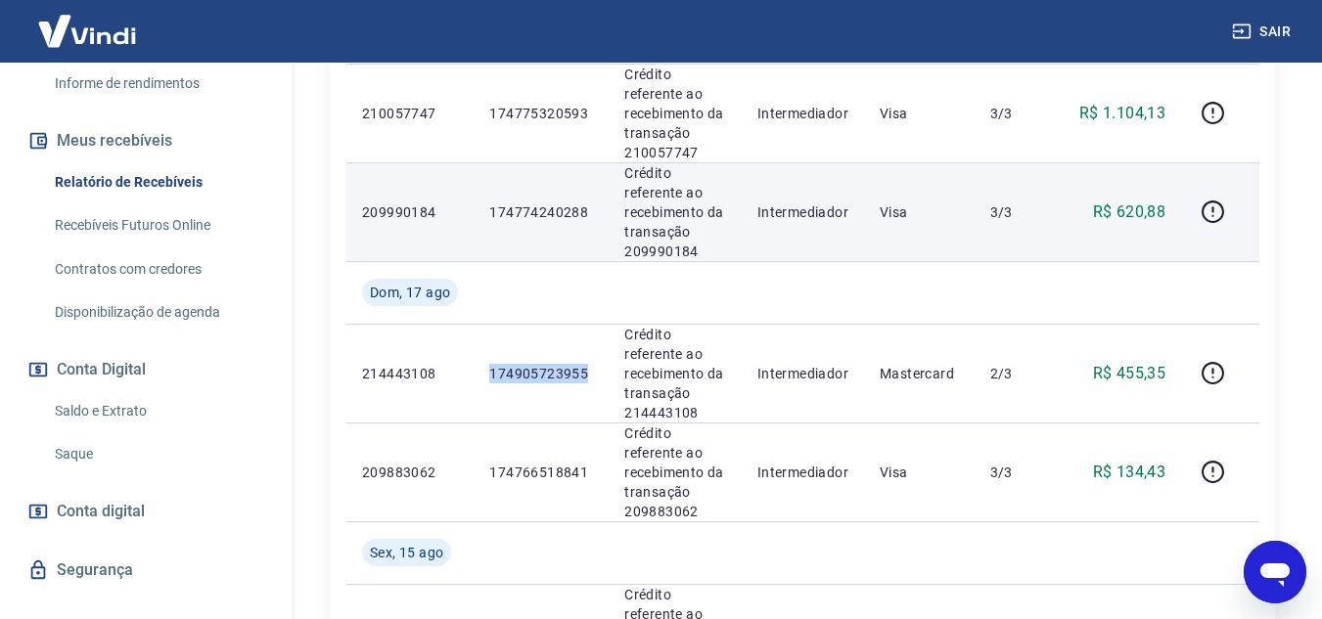
scroll to position [2234, 0]
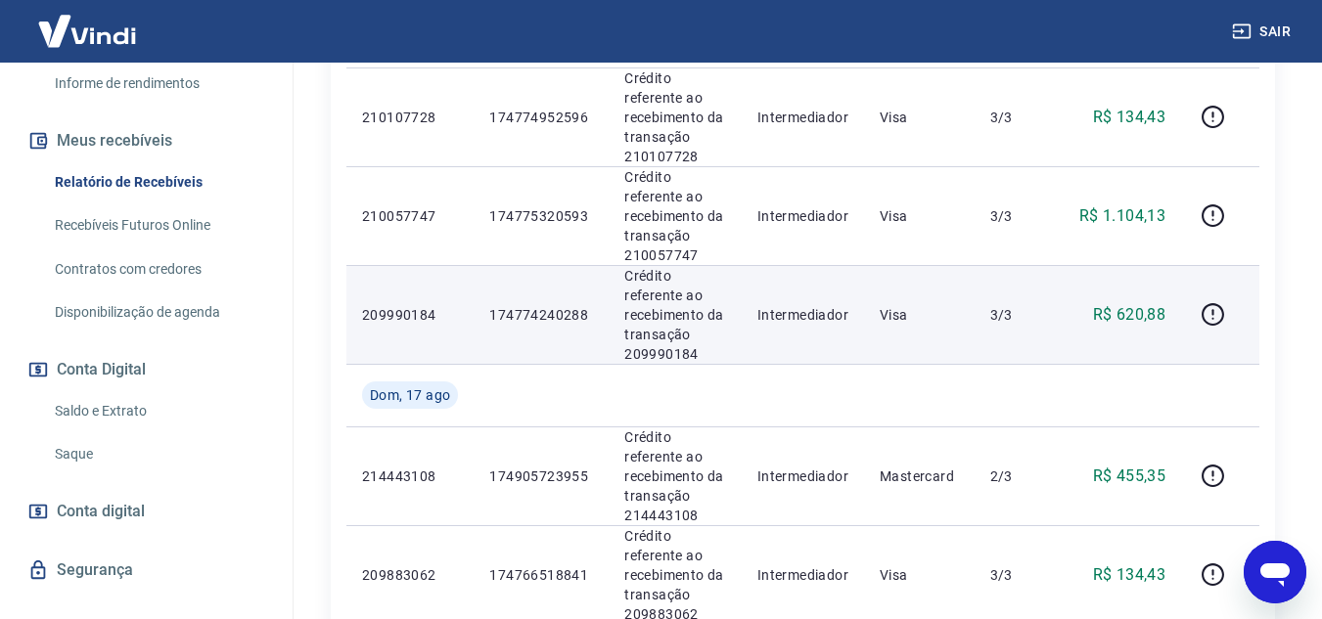
click at [548, 310] on p "174774240288" at bounding box center [541, 315] width 104 height 20
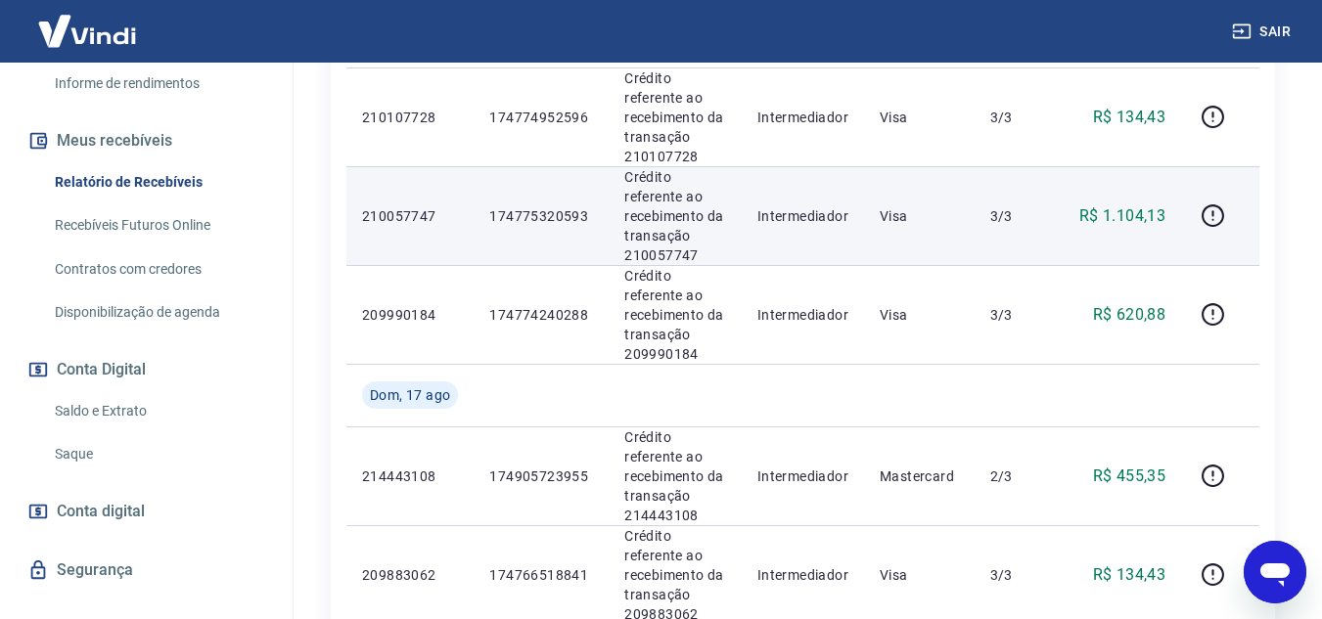
click at [514, 215] on p "174775320593" at bounding box center [541, 216] width 104 height 20
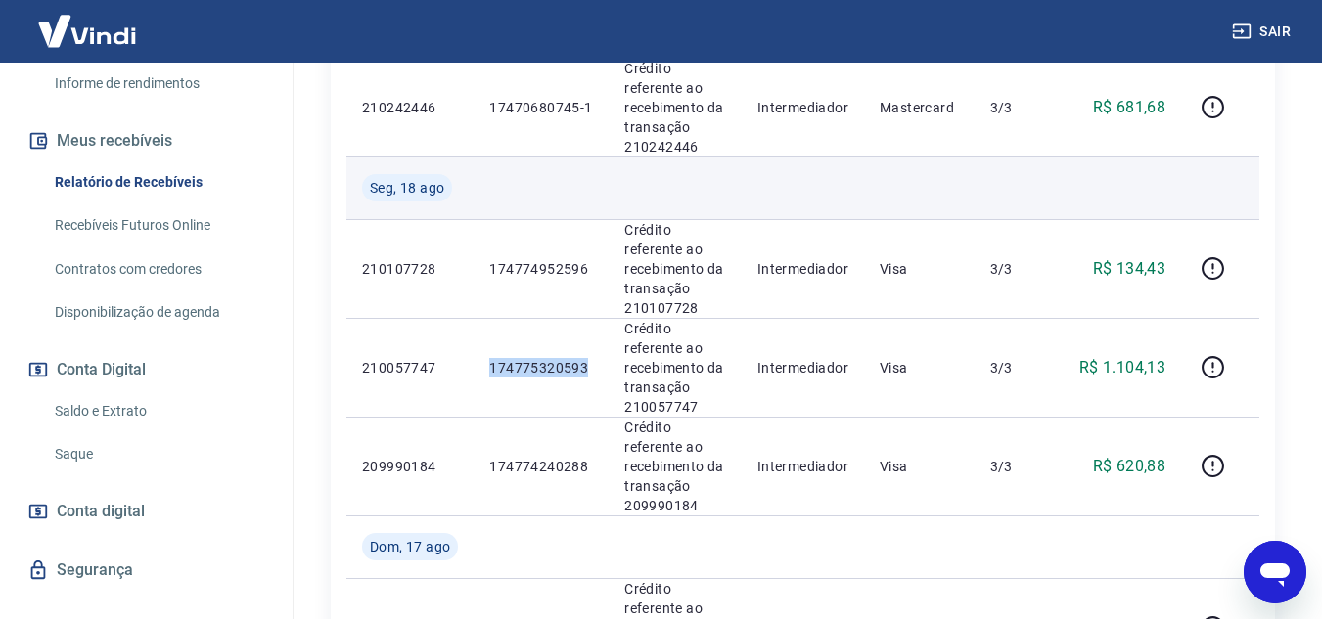
scroll to position [1941, 0]
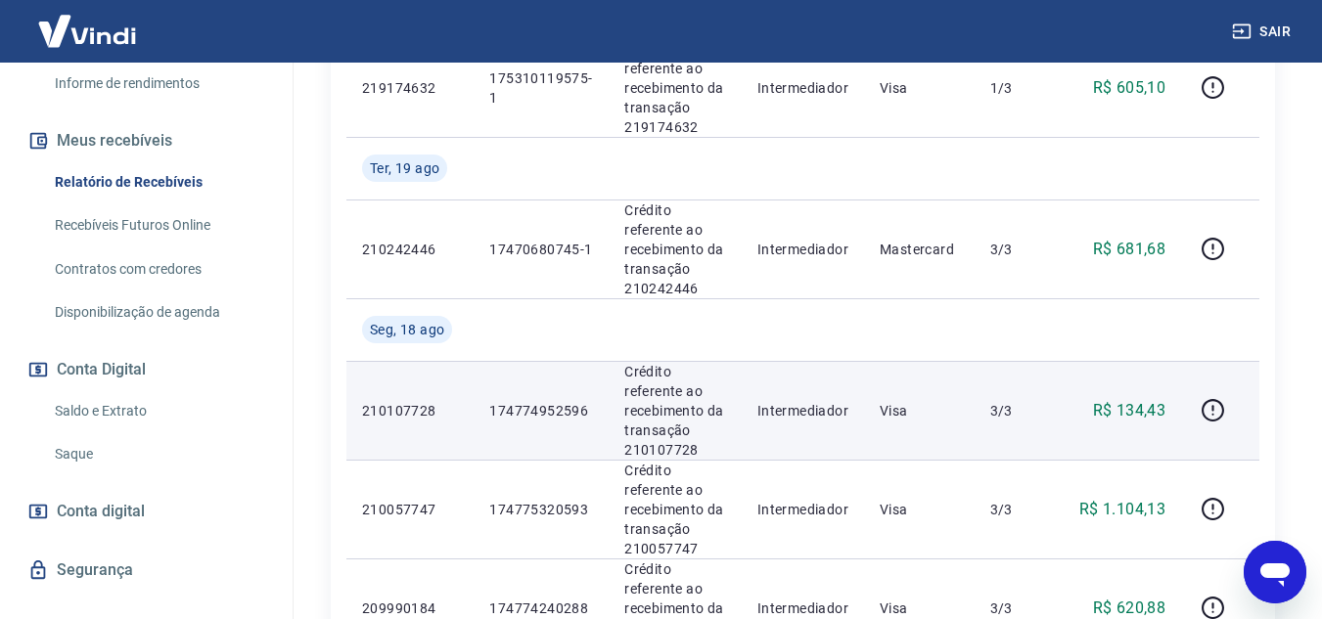
click at [536, 401] on p "174774952596" at bounding box center [541, 411] width 104 height 20
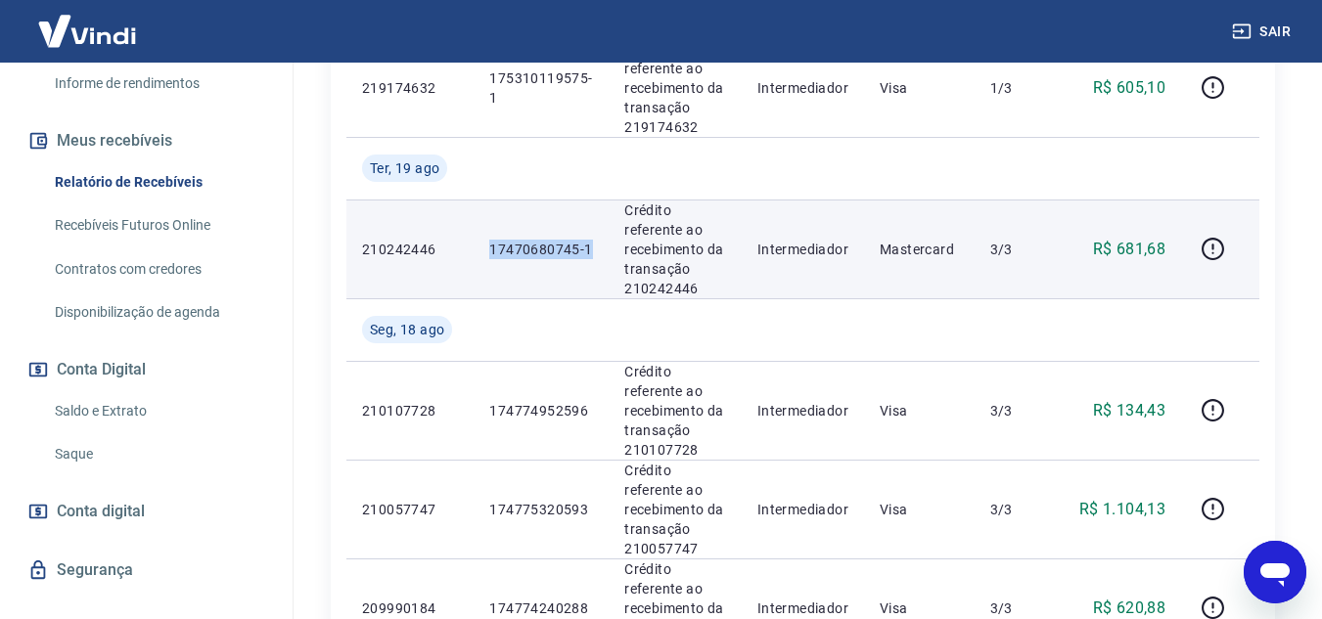
drag, startPoint x: 482, startPoint y: 247, endPoint x: 598, endPoint y: 251, distance: 115.5
click at [598, 251] on td "17470680745-1" at bounding box center [541, 249] width 135 height 99
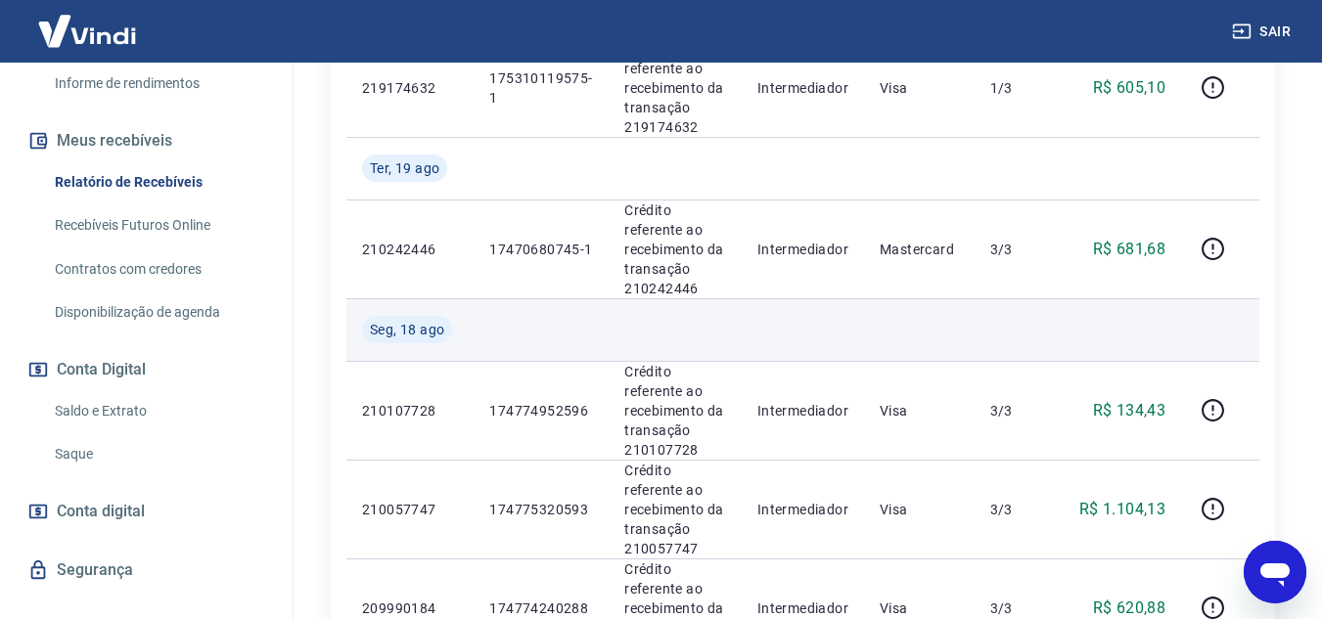
click at [586, 322] on td at bounding box center [541, 329] width 135 height 63
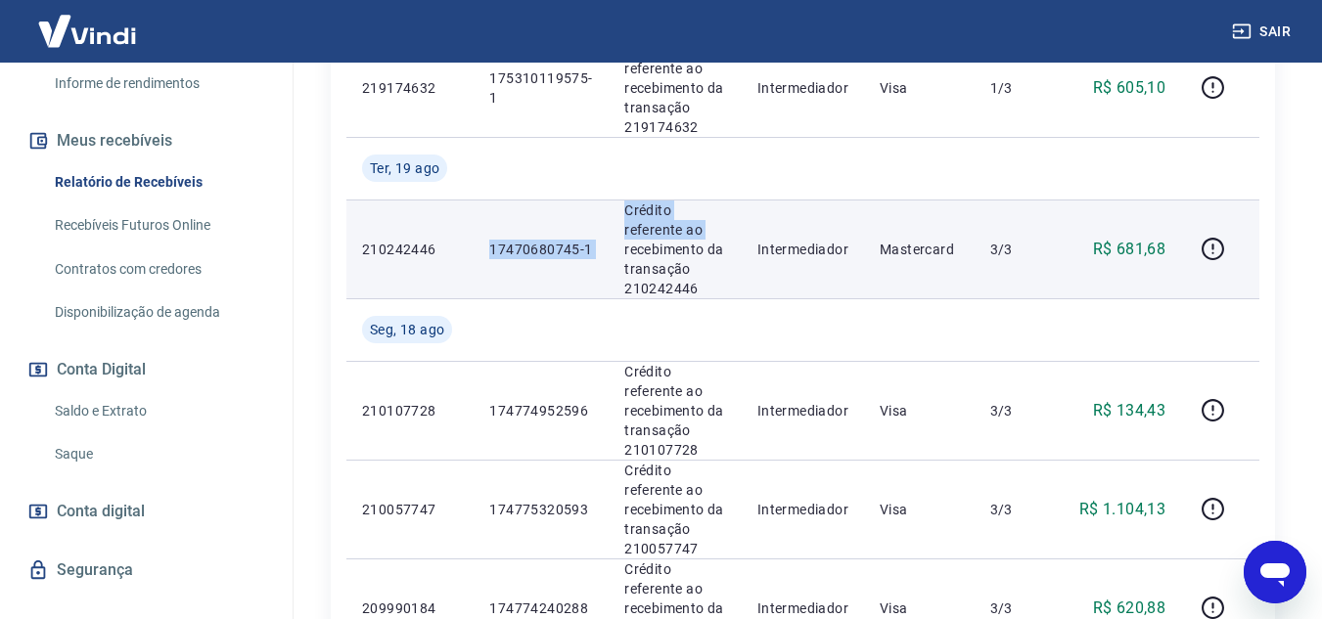
drag, startPoint x: 610, startPoint y: 245, endPoint x: 489, endPoint y: 245, distance: 120.4
click at [489, 245] on tr "210242446 17470680745-1 Crédito referente ao recebimento da transação 210242446…" at bounding box center [802, 249] width 913 height 99
click at [492, 283] on td "17470680745-1" at bounding box center [541, 249] width 135 height 99
drag, startPoint x: 481, startPoint y: 250, endPoint x: 591, endPoint y: 251, distance: 109.6
click at [591, 251] on td "17470680745-1" at bounding box center [541, 249] width 135 height 99
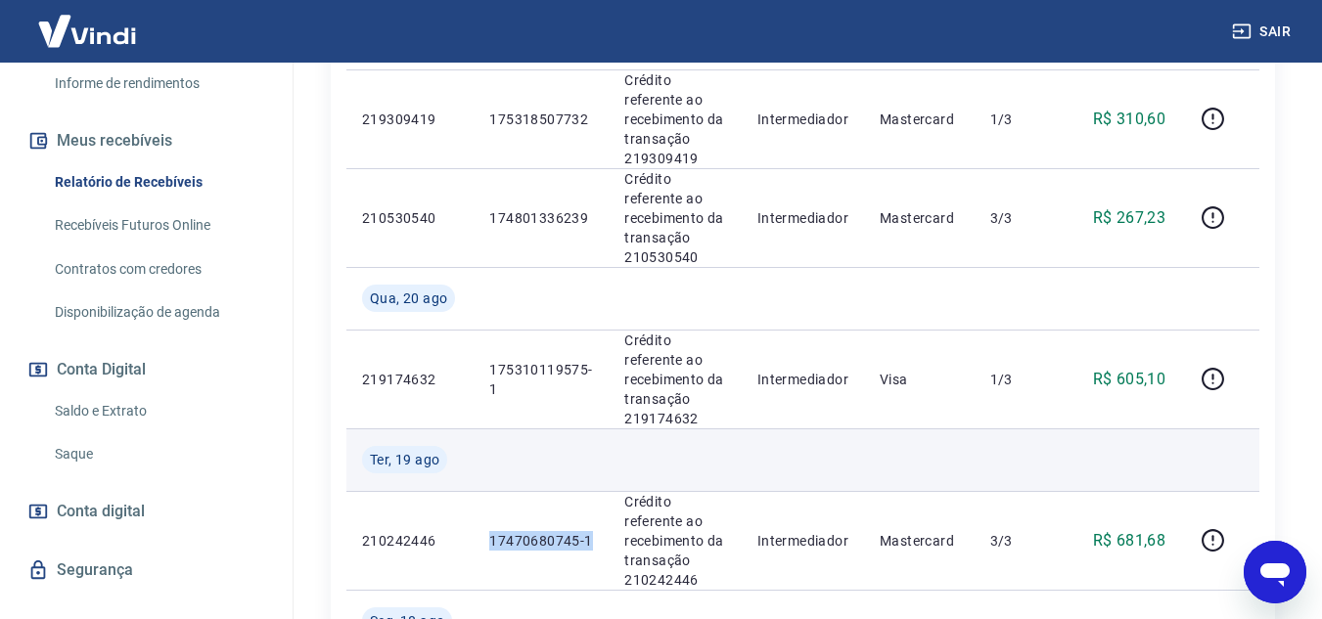
scroll to position [1647, 0]
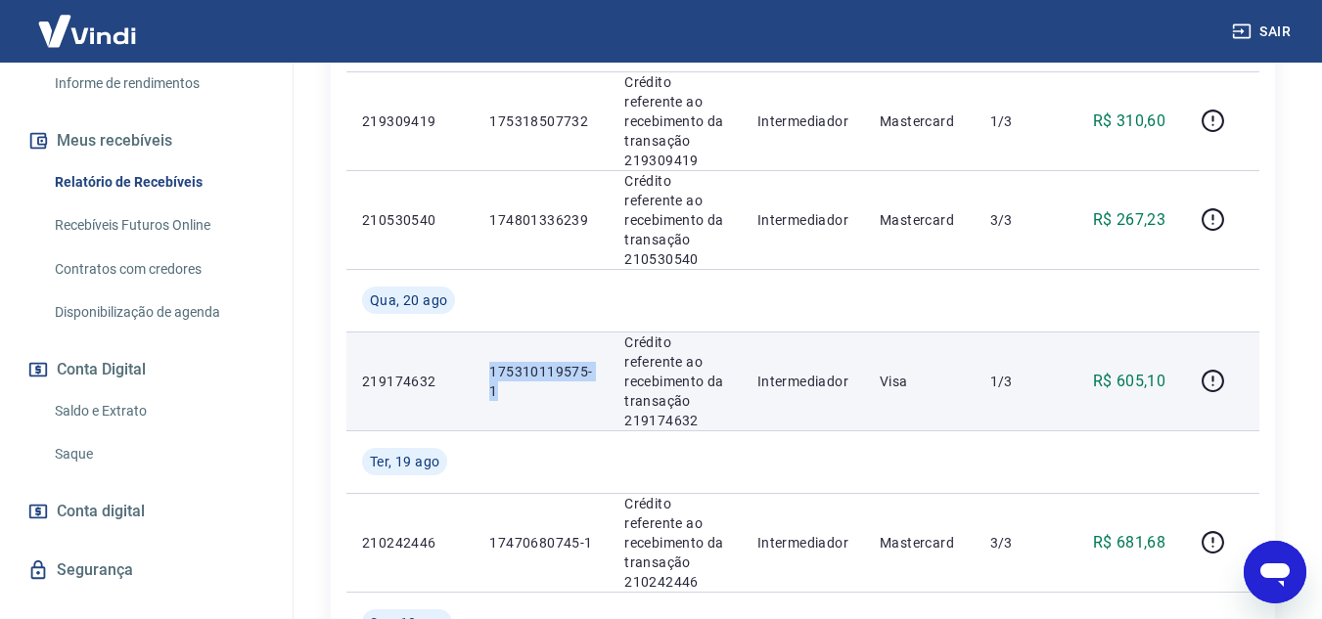
drag, startPoint x: 480, startPoint y: 368, endPoint x: 574, endPoint y: 394, distance: 97.6
click at [574, 394] on td "175310119575-1" at bounding box center [541, 381] width 135 height 99
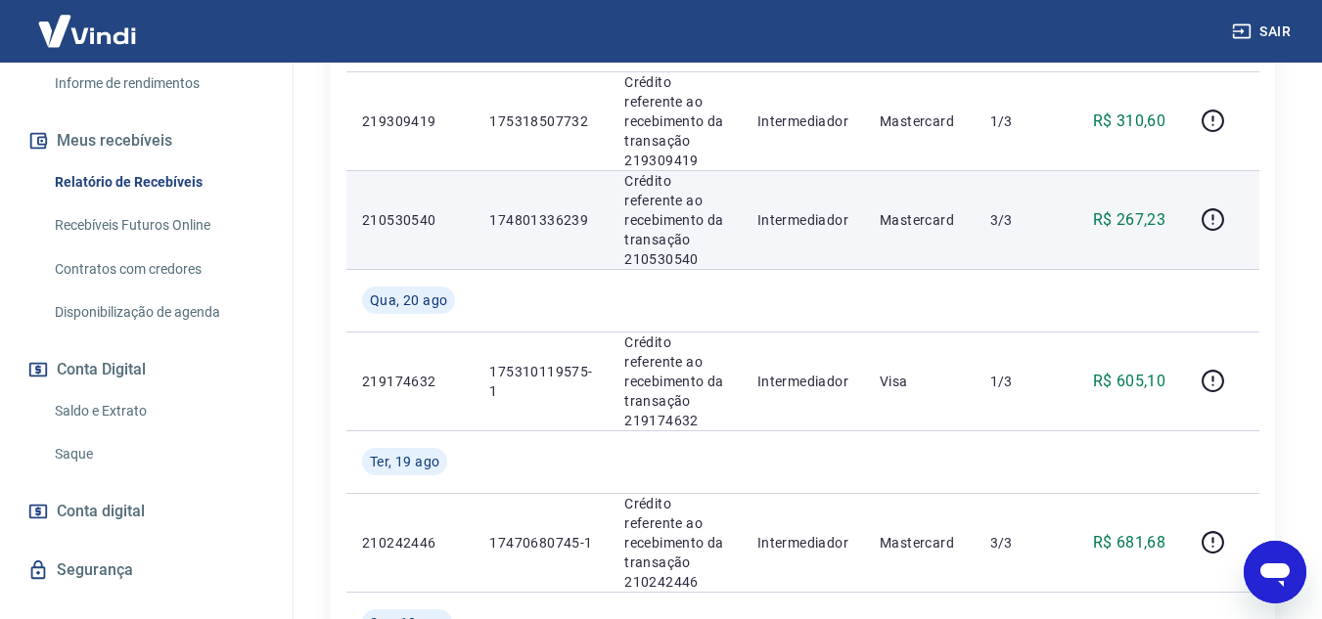
click at [529, 216] on p "174801336239" at bounding box center [541, 220] width 104 height 20
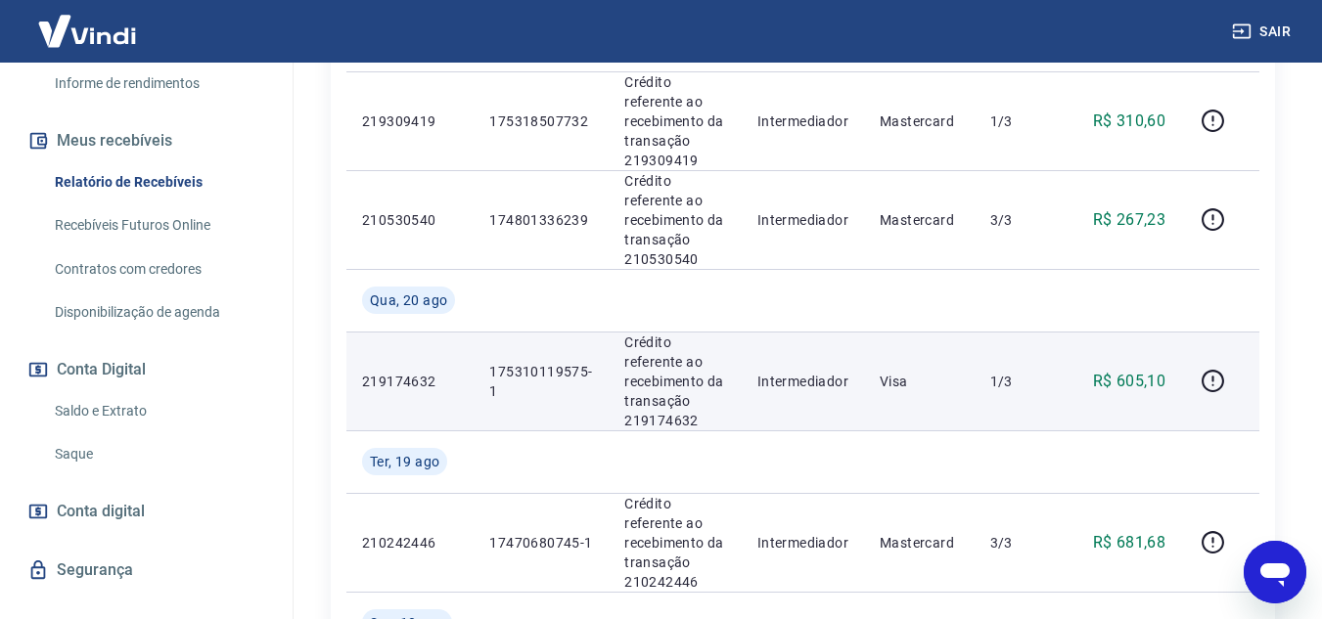
click at [601, 354] on td "175310119575-1" at bounding box center [541, 381] width 135 height 99
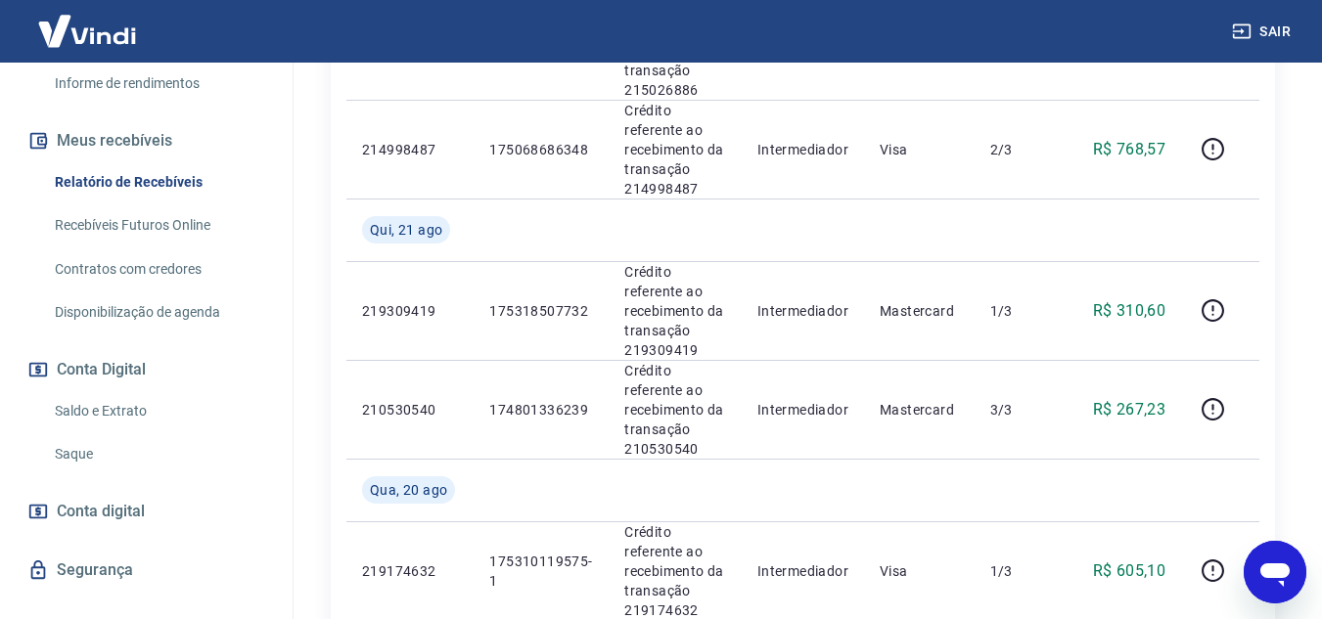
scroll to position [1353, 0]
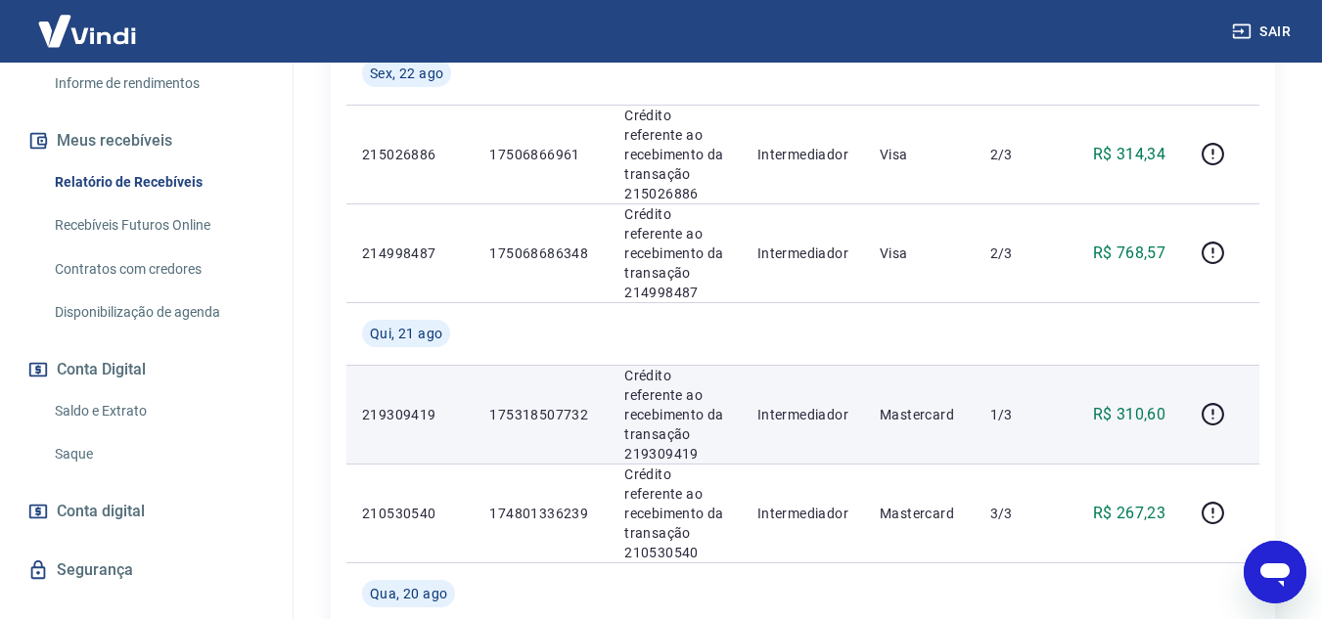
click at [524, 408] on p "175318507732" at bounding box center [541, 415] width 104 height 20
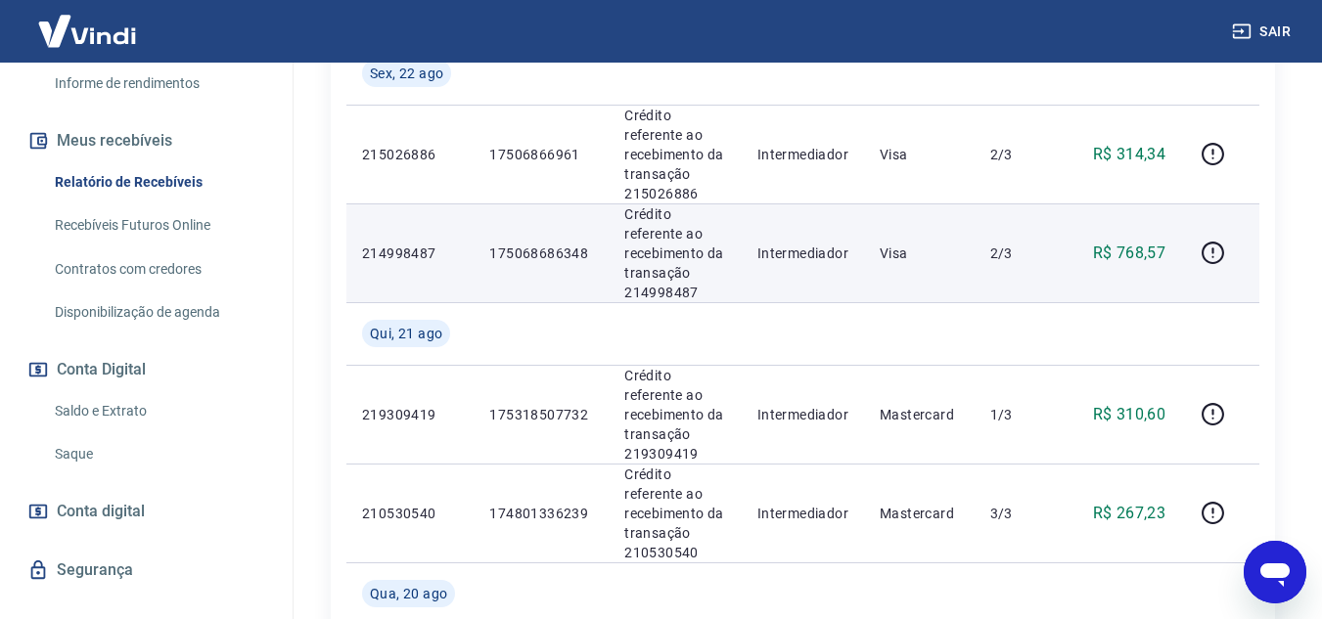
click at [525, 254] on p "175068686348" at bounding box center [541, 254] width 104 height 20
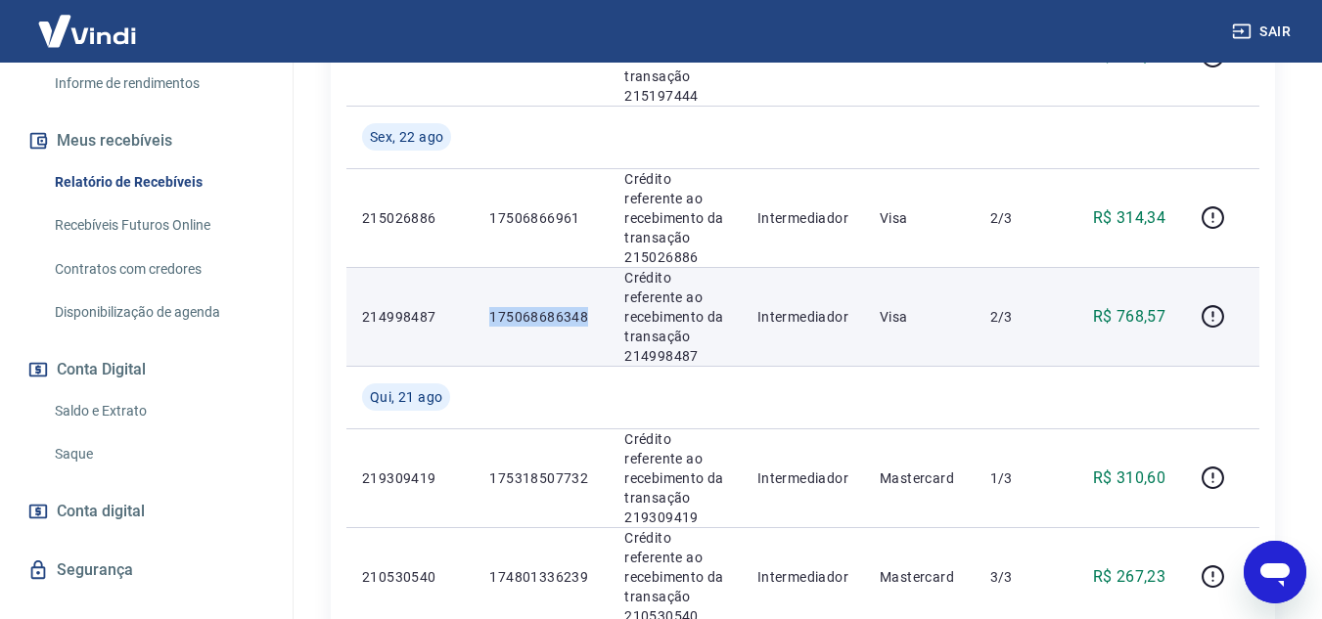
scroll to position [1256, 0]
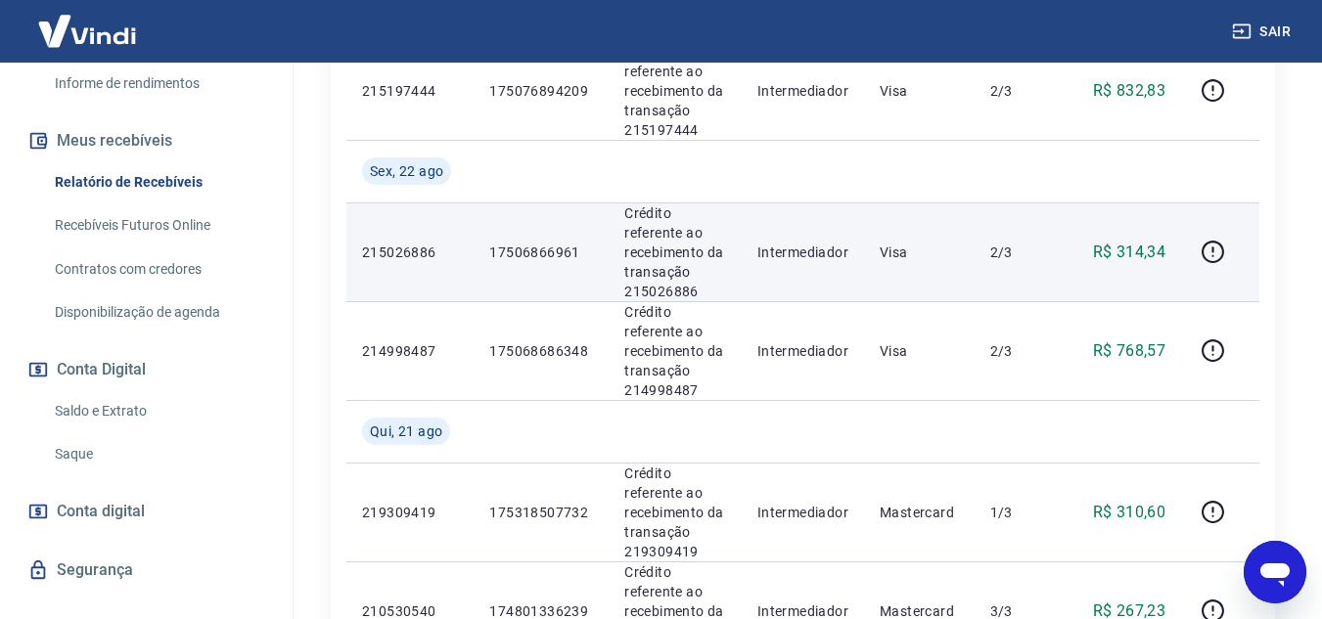
click at [528, 255] on p "17506866961" at bounding box center [541, 253] width 104 height 20
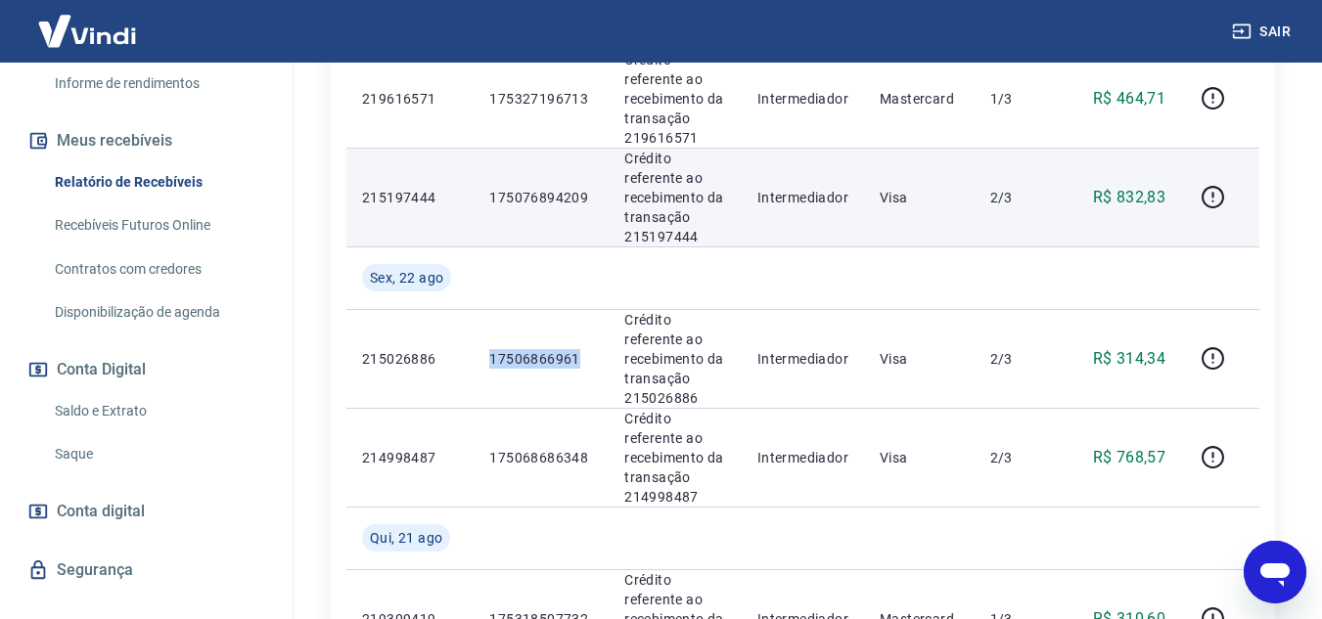
scroll to position [962, 0]
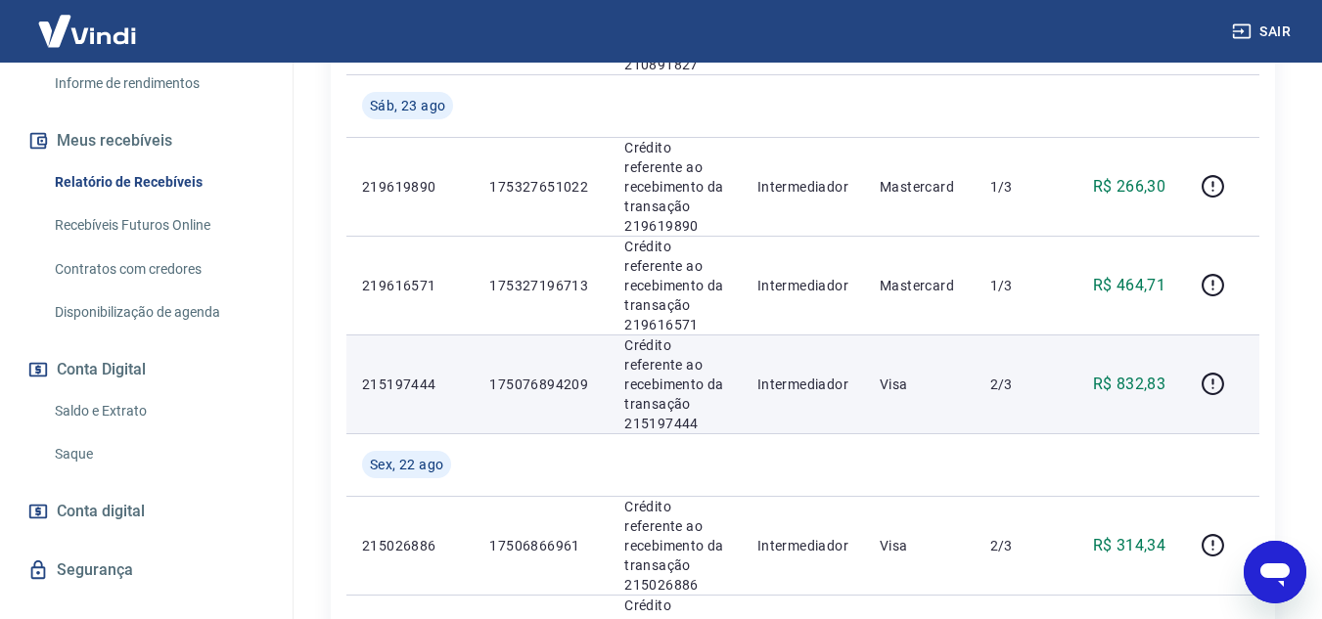
click at [559, 384] on p "175076894209" at bounding box center [541, 385] width 104 height 20
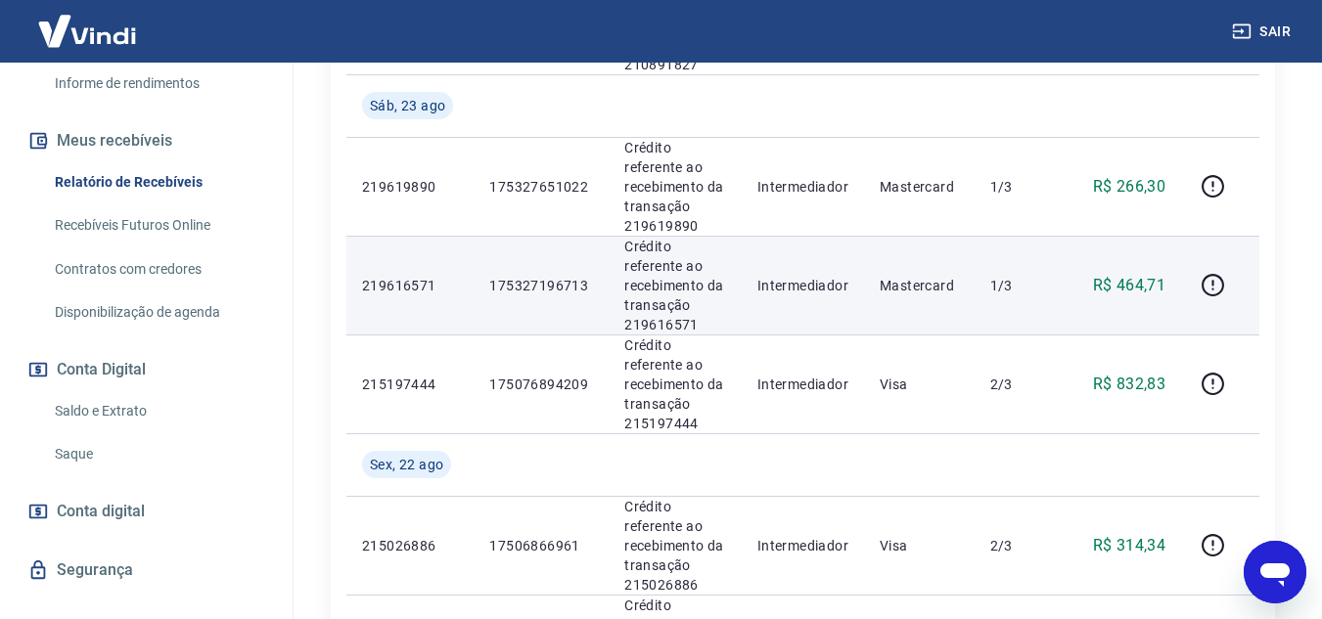
click at [549, 285] on p "175327196713" at bounding box center [541, 286] width 104 height 20
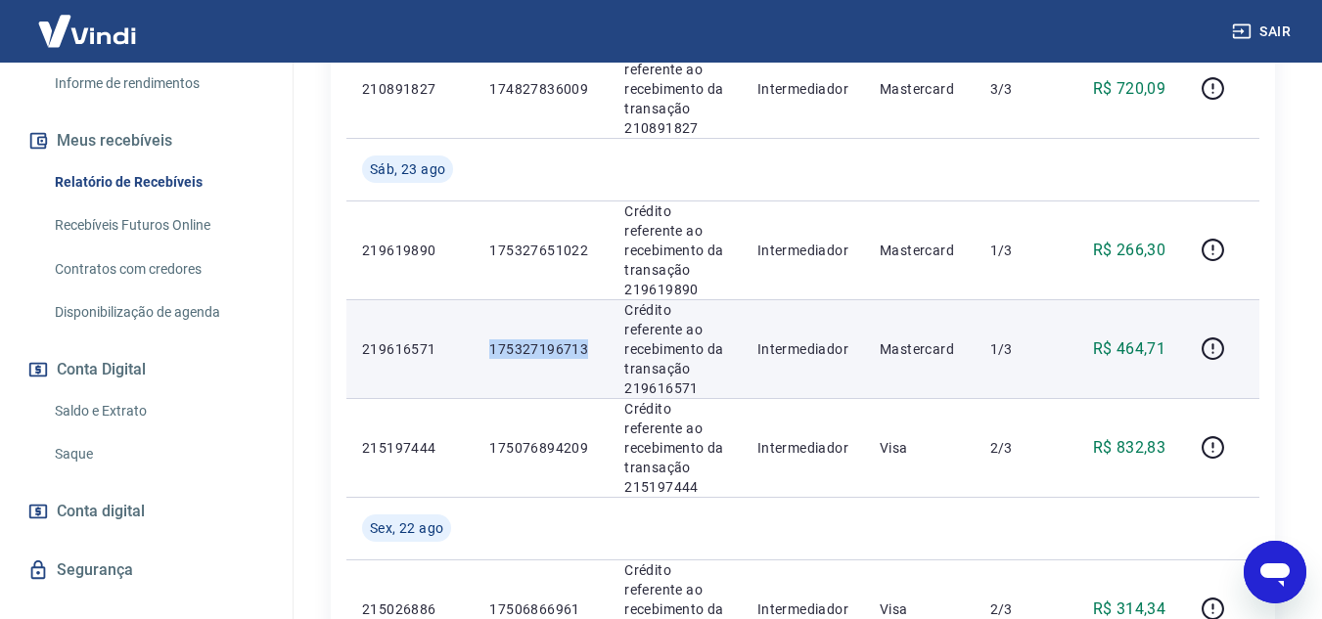
scroll to position [864, 0]
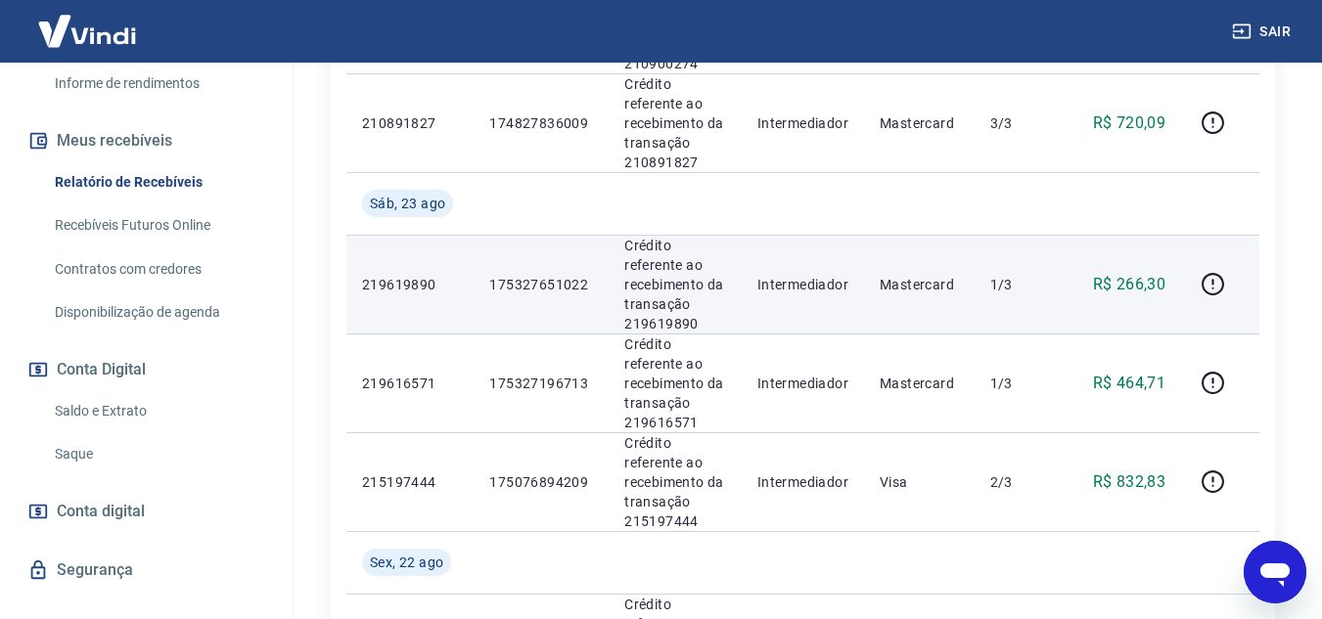
click at [534, 282] on p "175327651022" at bounding box center [541, 285] width 104 height 20
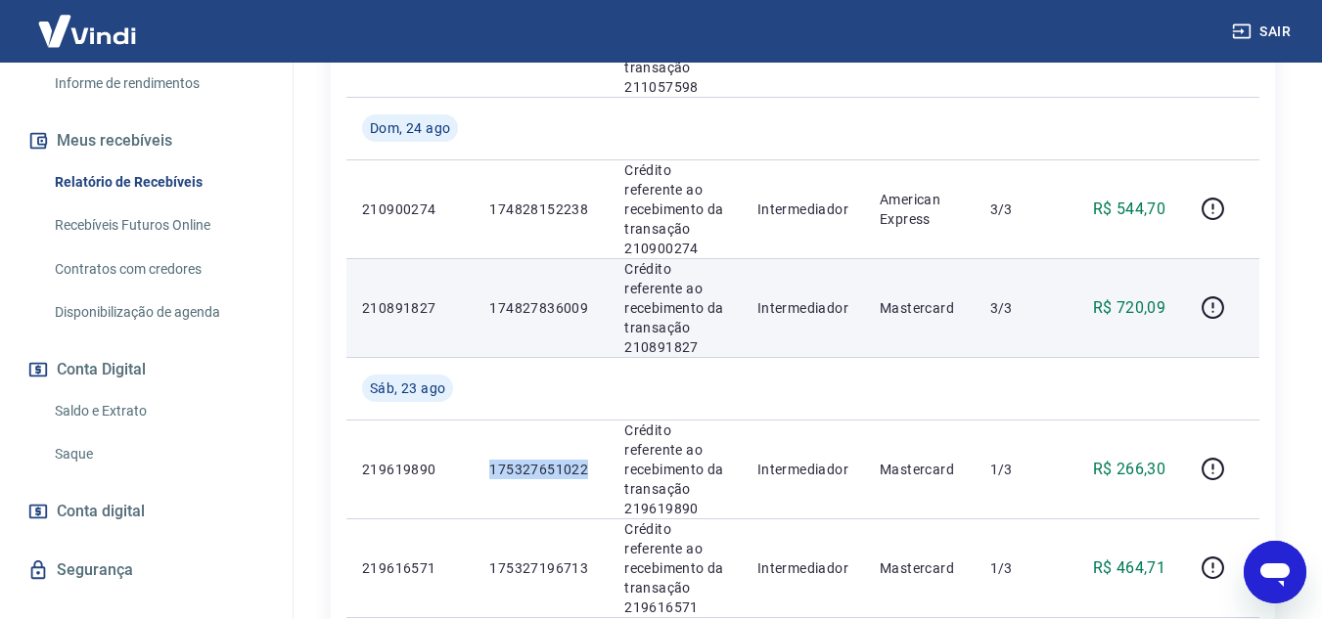
scroll to position [668, 0]
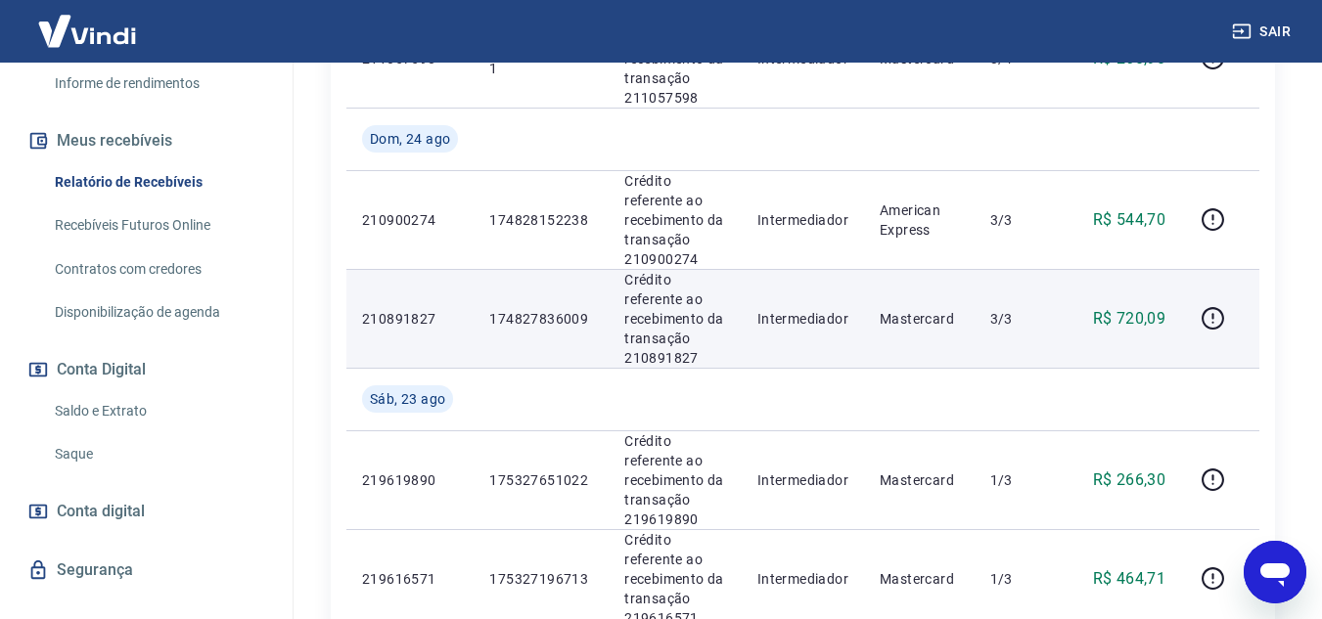
click at [543, 314] on p "174827836009" at bounding box center [541, 319] width 104 height 20
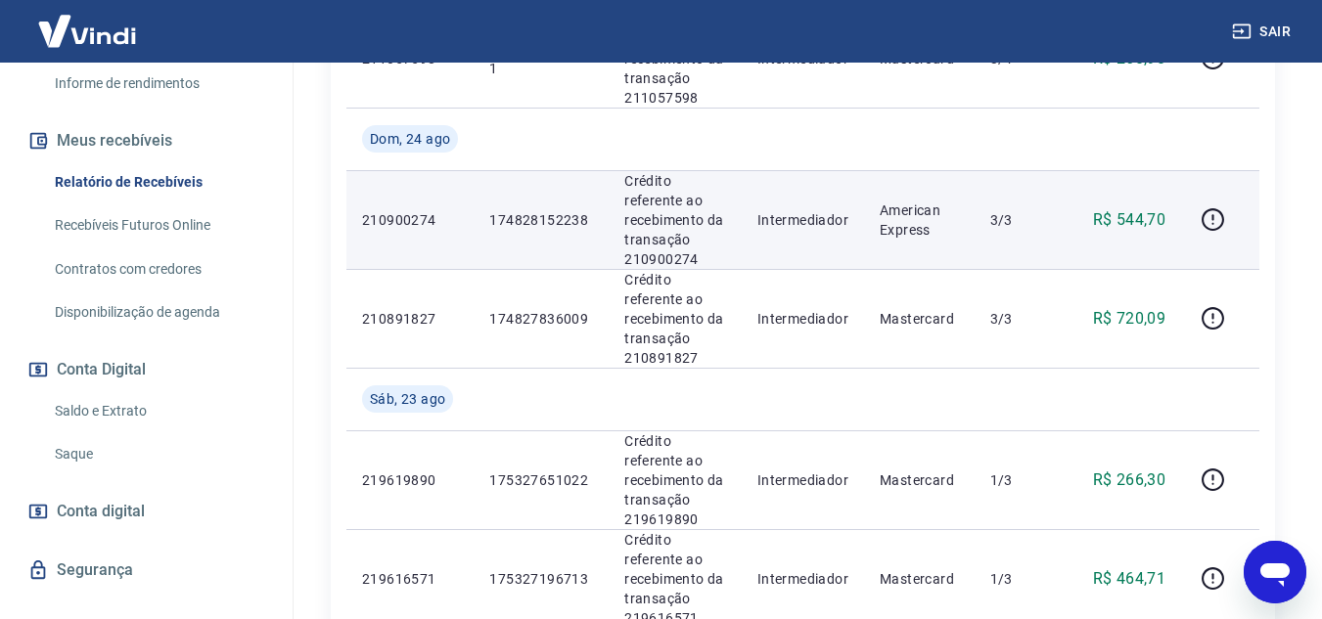
click at [542, 216] on p "174828152238" at bounding box center [541, 220] width 104 height 20
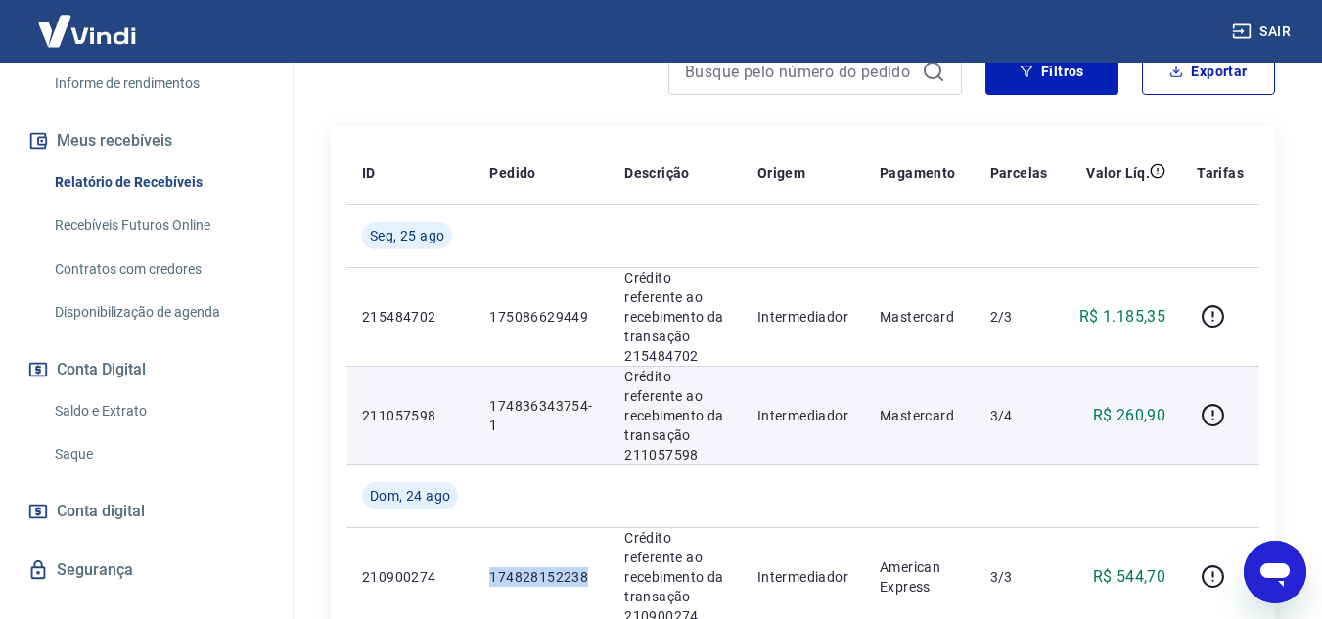
scroll to position [277, 0]
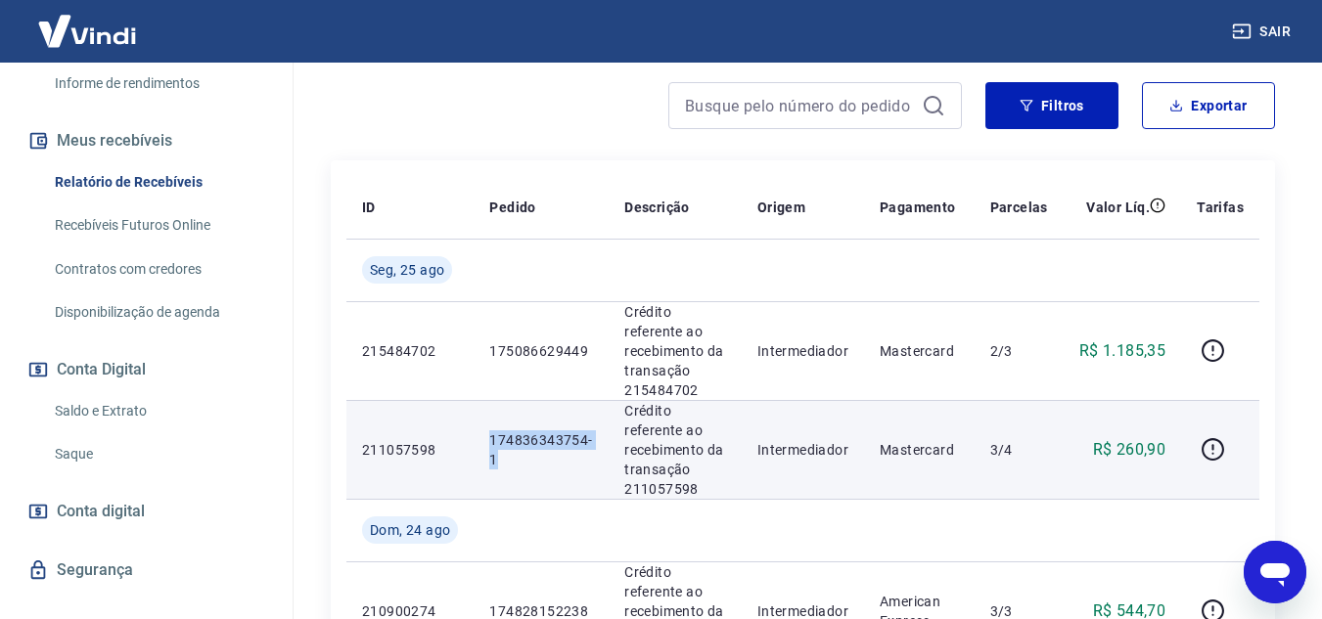
drag, startPoint x: 481, startPoint y: 439, endPoint x: 537, endPoint y: 453, distance: 57.4
click at [537, 453] on td "174836343754-1" at bounding box center [541, 449] width 135 height 99
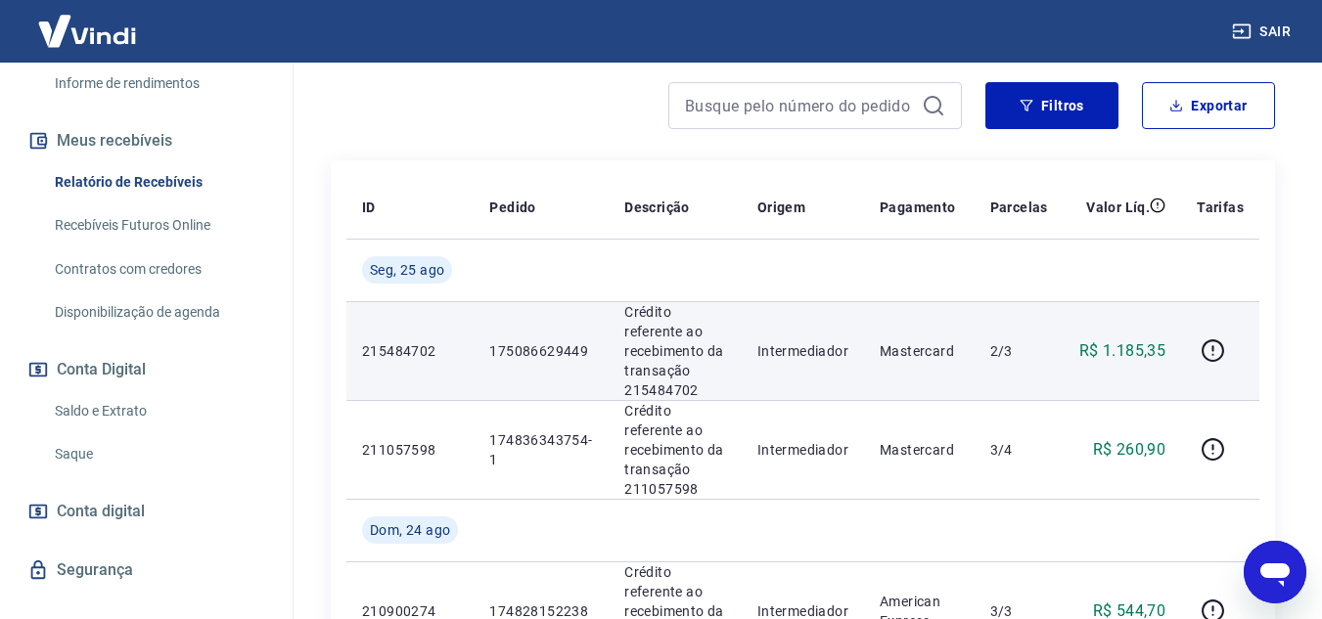
click at [528, 352] on p "175086629449" at bounding box center [541, 352] width 104 height 20
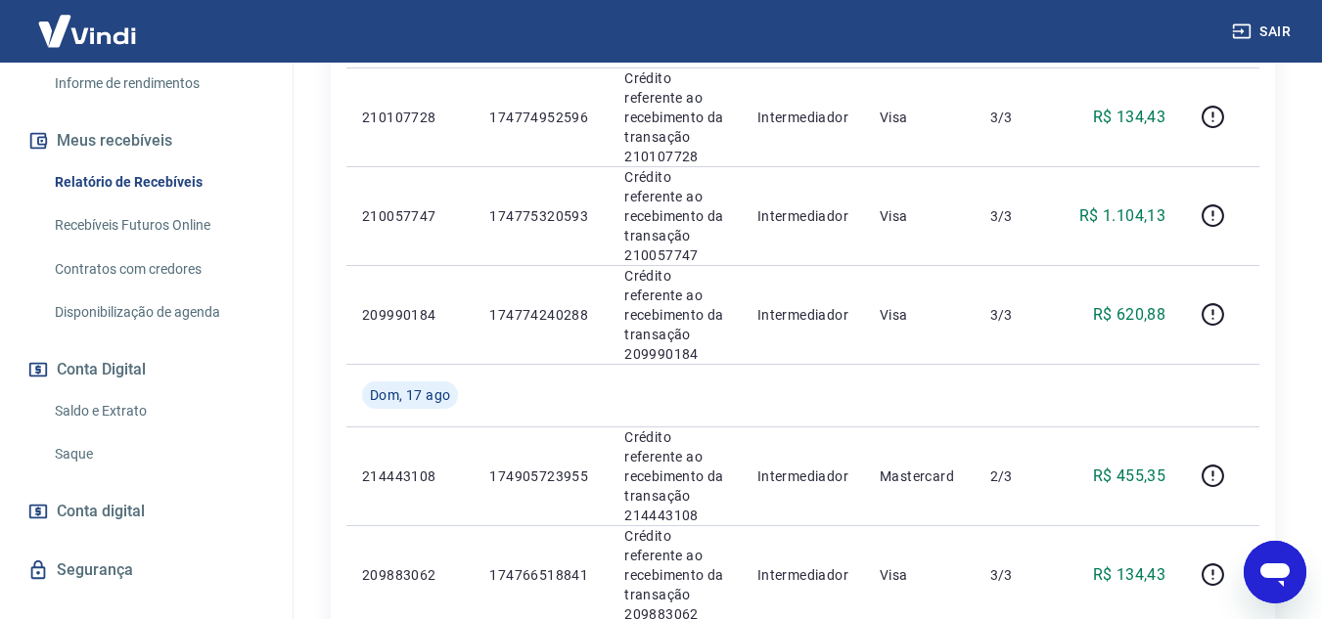
scroll to position [2821, 0]
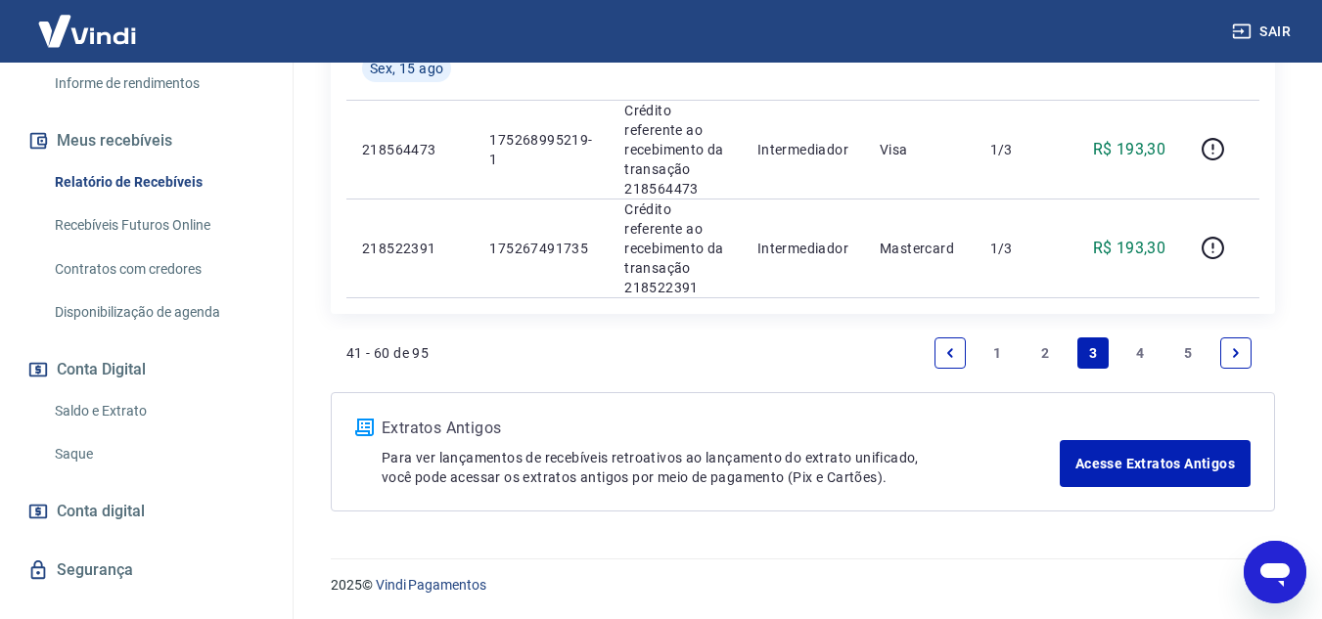
click at [1046, 351] on link "2" at bounding box center [1044, 353] width 31 height 31
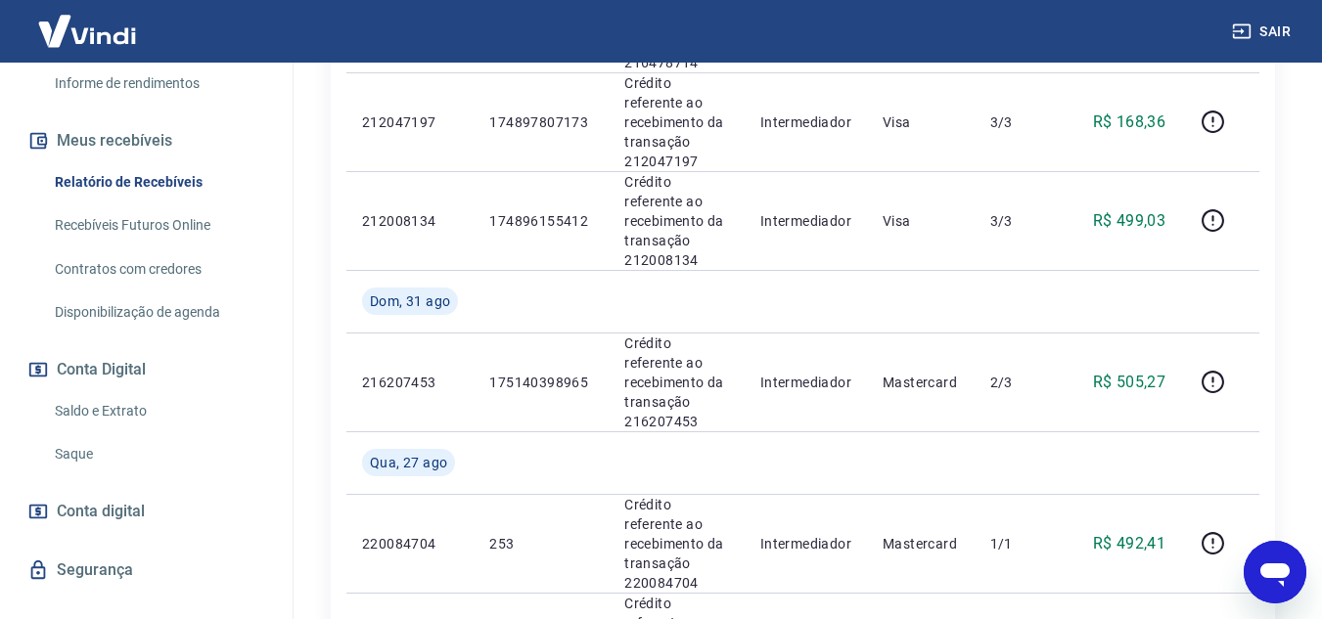
scroll to position [2199, 0]
